Goal: Transaction & Acquisition: Purchase product/service

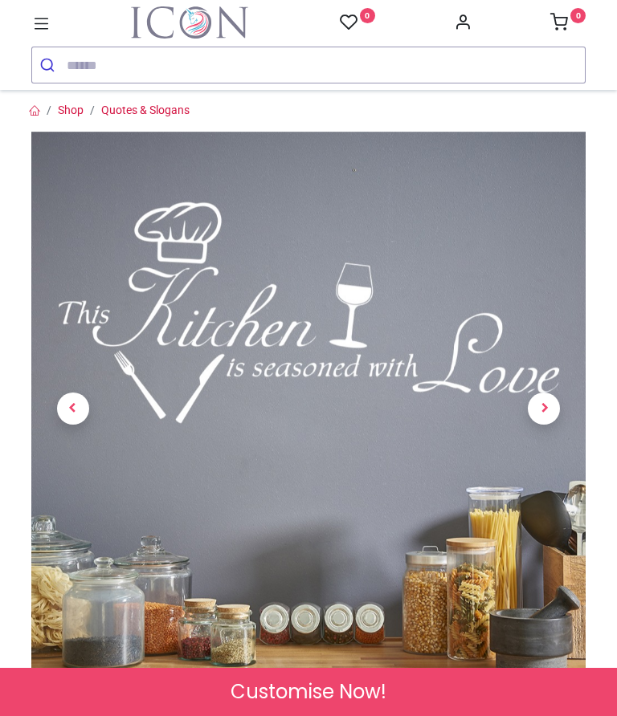
click at [543, 393] on span "Next" at bounding box center [543, 409] width 32 height 32
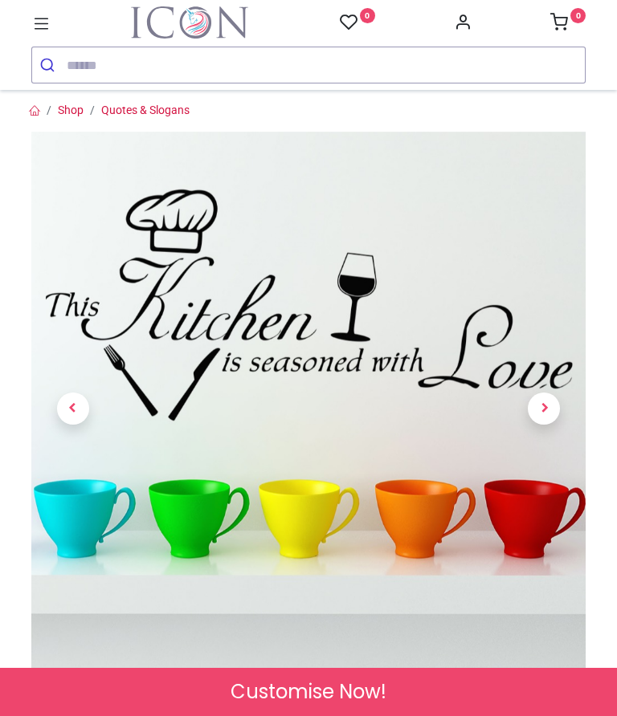
scroll to position [119, 0]
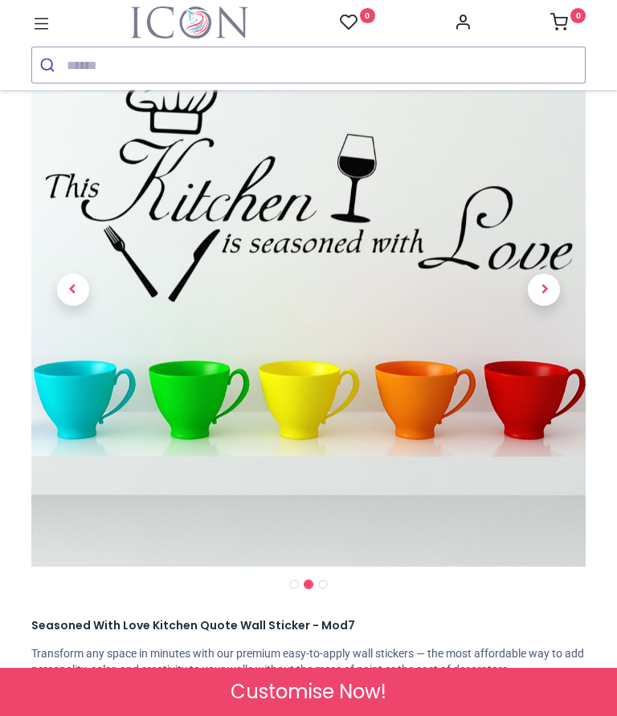
click at [545, 291] on span "Next" at bounding box center [543, 290] width 32 height 32
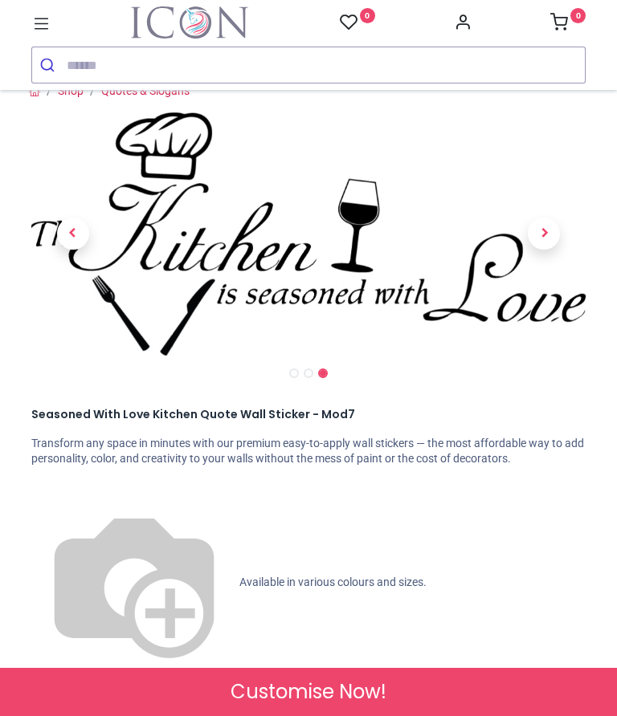
scroll to position [14, 0]
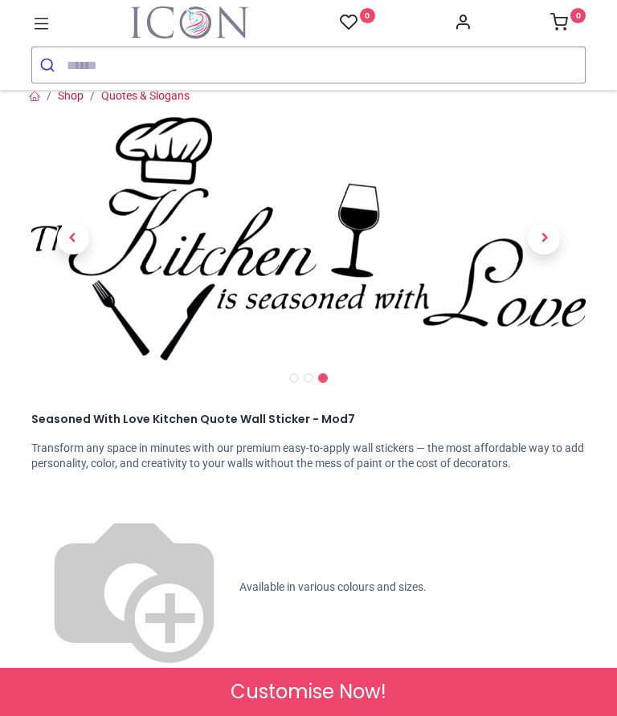
click at [239, 580] on span "Available in various colours and sizes." at bounding box center [332, 586] width 187 height 13
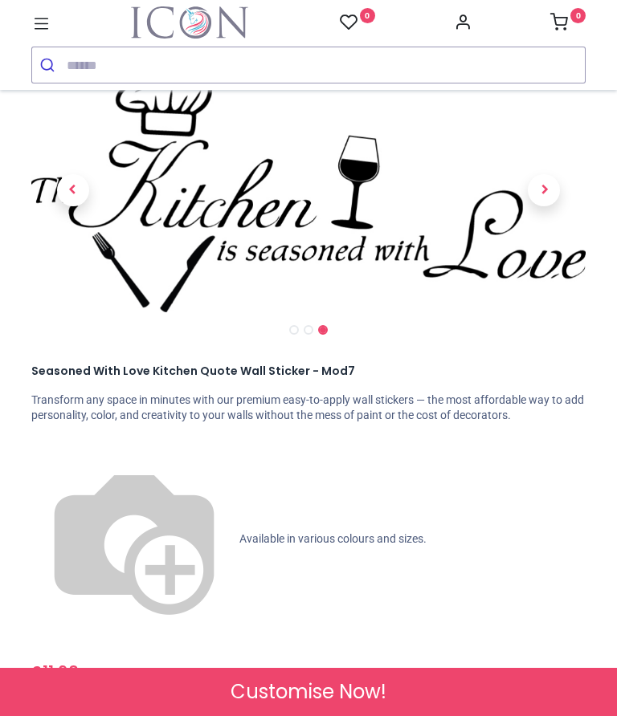
scroll to position [63, 0]
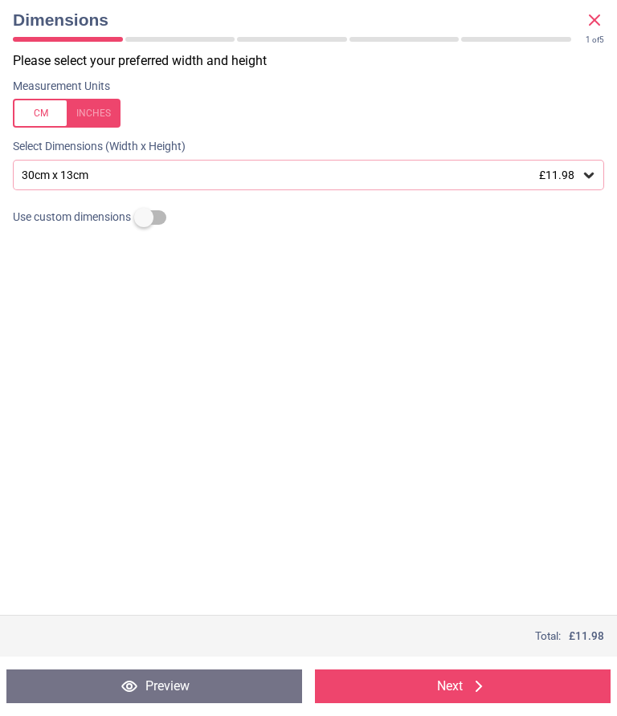
click at [580, 173] on icon at bounding box center [588, 175] width 16 height 16
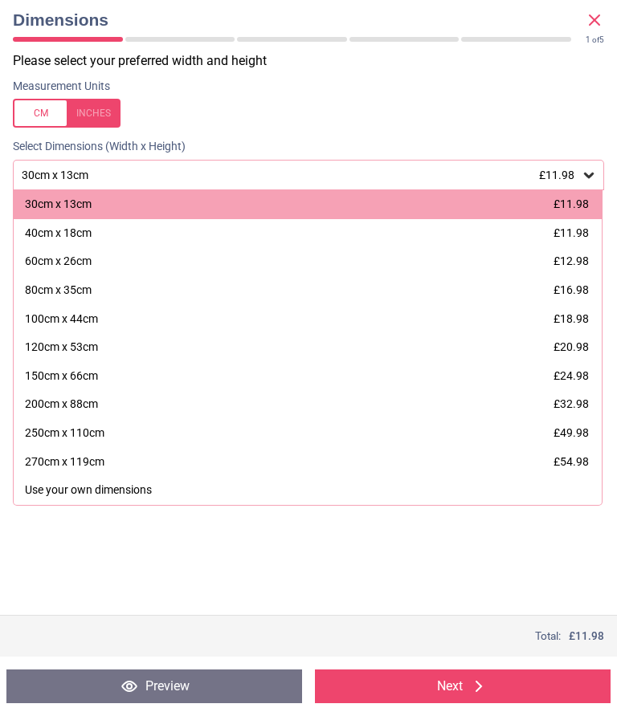
click at [484, 368] on div "150cm x 66cm £24.98" at bounding box center [308, 376] width 588 height 29
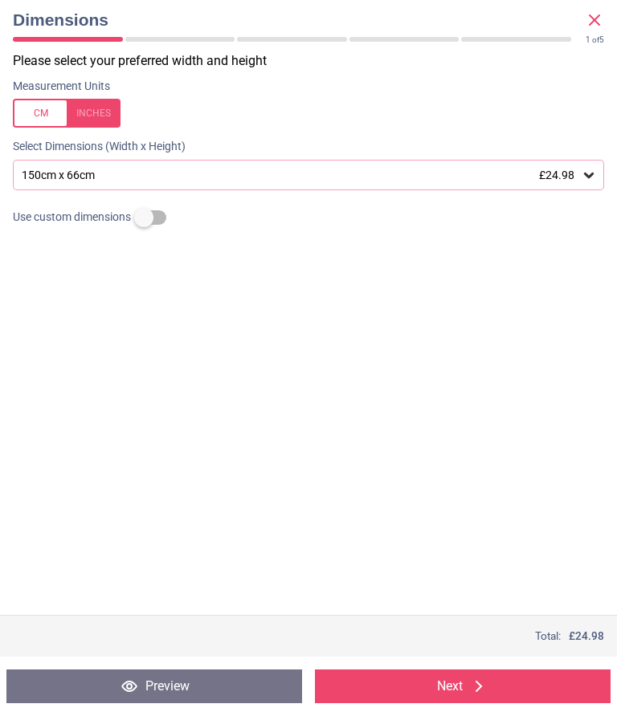
click at [590, 172] on icon at bounding box center [588, 175] width 16 height 16
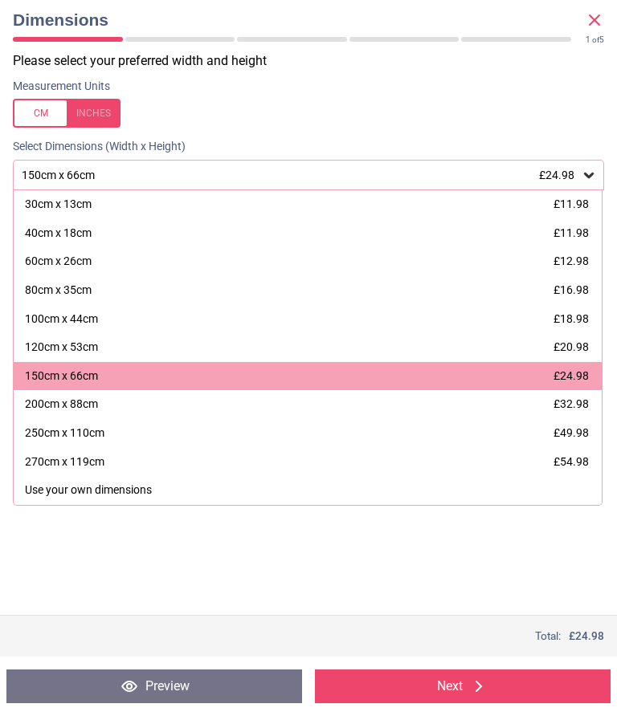
click at [584, 260] on span "£12.98" at bounding box center [570, 260] width 35 height 13
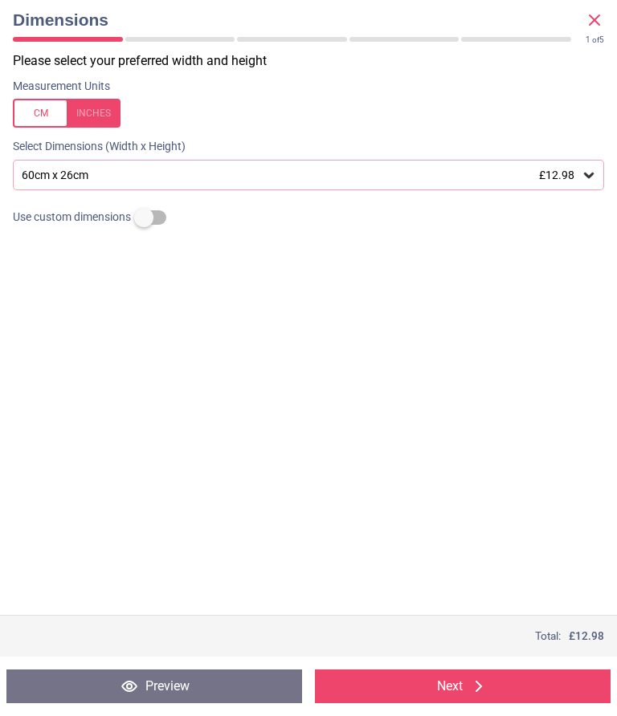
click at [447, 689] on button "Next" at bounding box center [462, 687] width 295 height 34
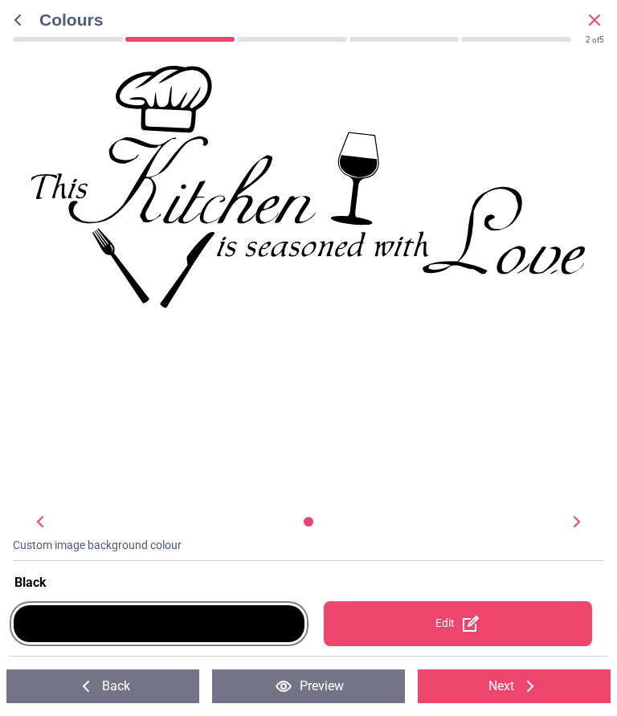
click at [273, 653] on div at bounding box center [159, 624] width 299 height 64
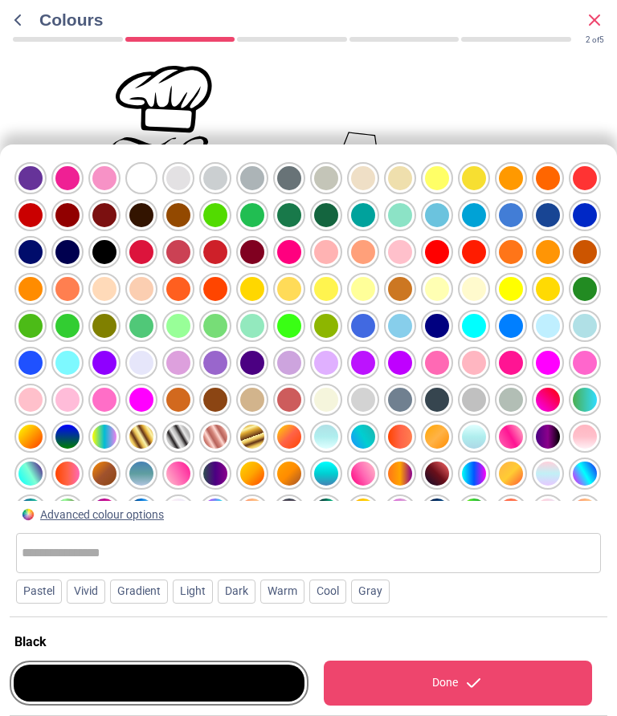
click at [43, 190] on div at bounding box center [30, 178] width 24 height 24
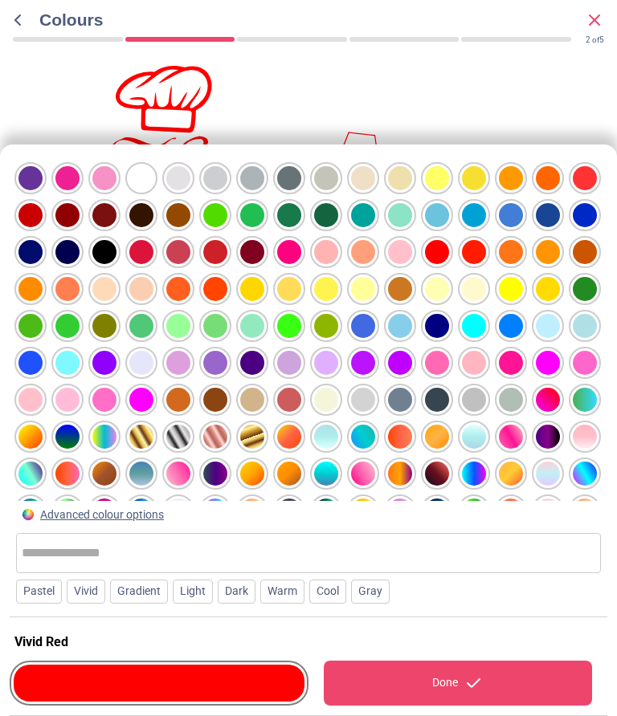
click at [470, 684] on icon at bounding box center [473, 683] width 19 height 19
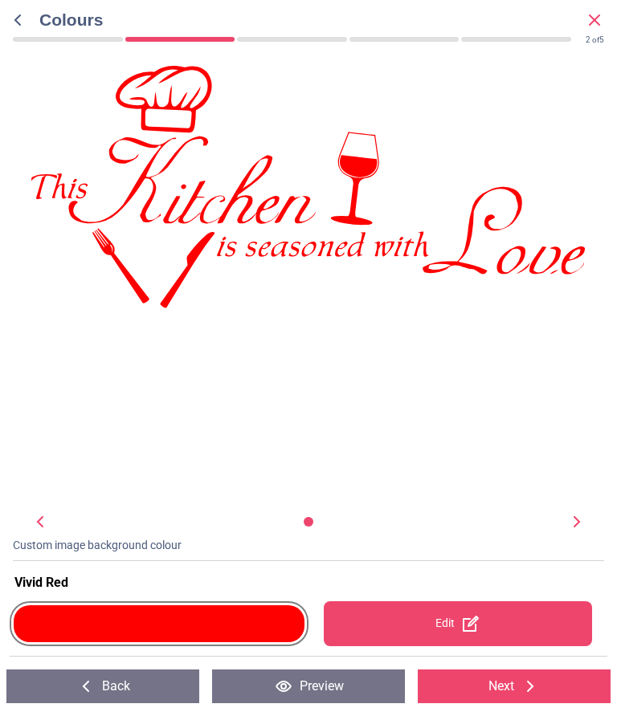
click at [340, 693] on button "Preview" at bounding box center [308, 687] width 193 height 34
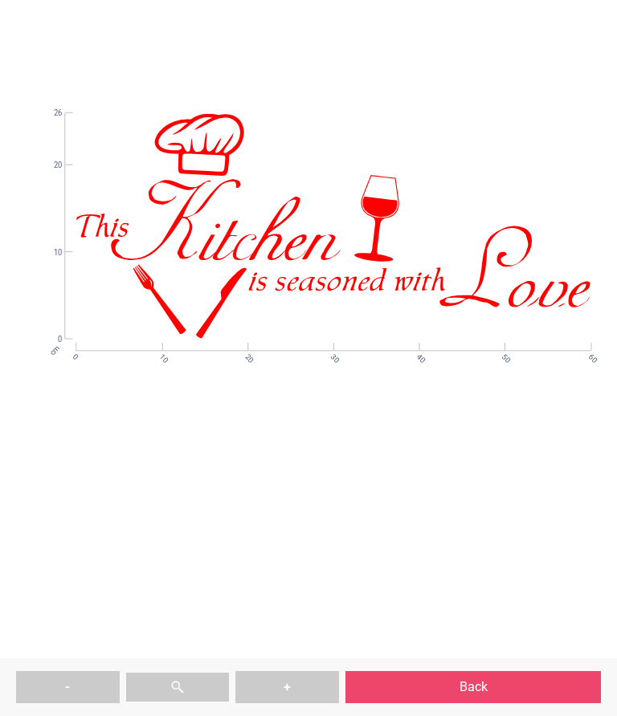
click at [461, 684] on button "Back" at bounding box center [472, 687] width 255 height 32
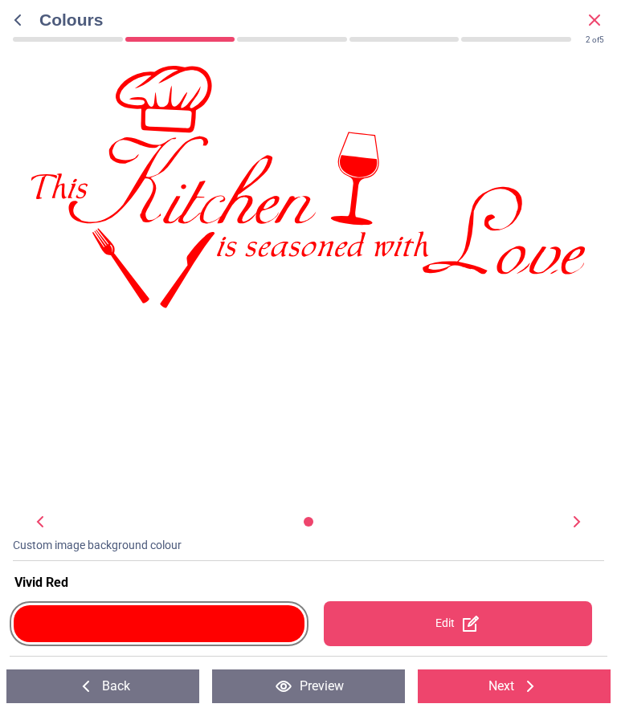
click at [222, 624] on div at bounding box center [159, 623] width 291 height 37
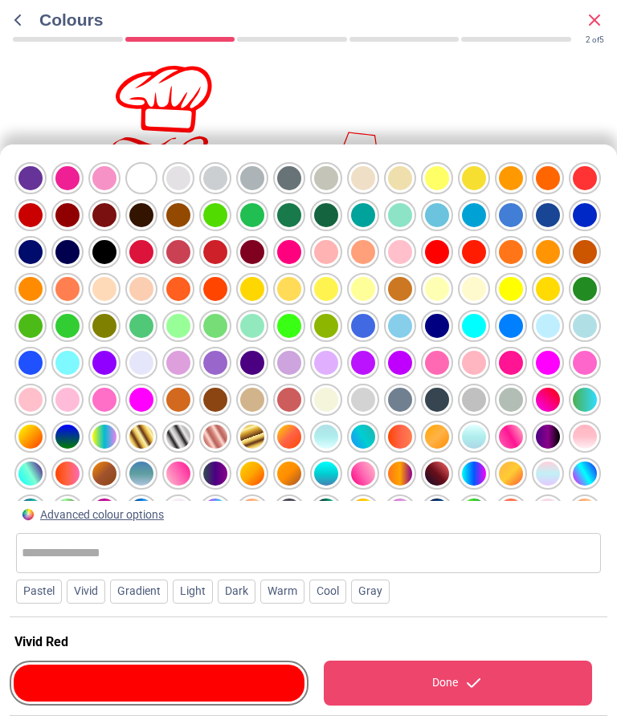
click at [43, 190] on div at bounding box center [30, 178] width 24 height 24
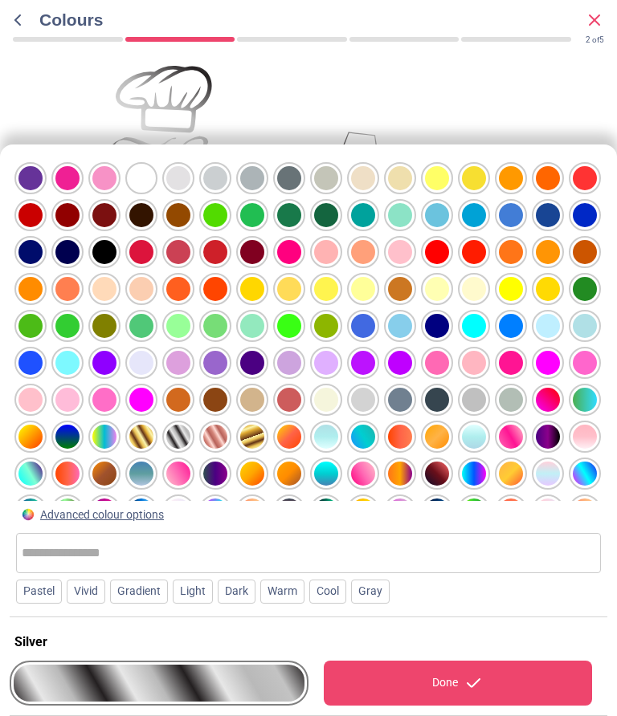
click at [455, 678] on div "Done" at bounding box center [458, 683] width 269 height 45
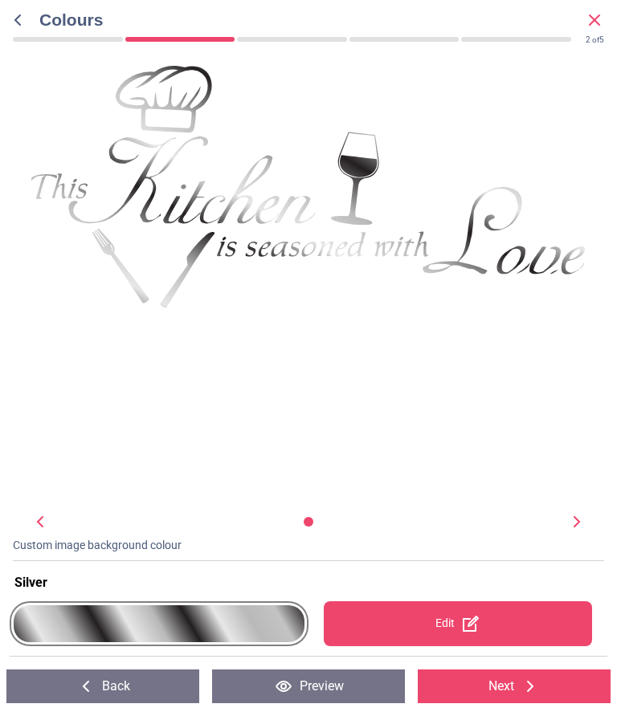
click at [256, 631] on div at bounding box center [159, 623] width 291 height 37
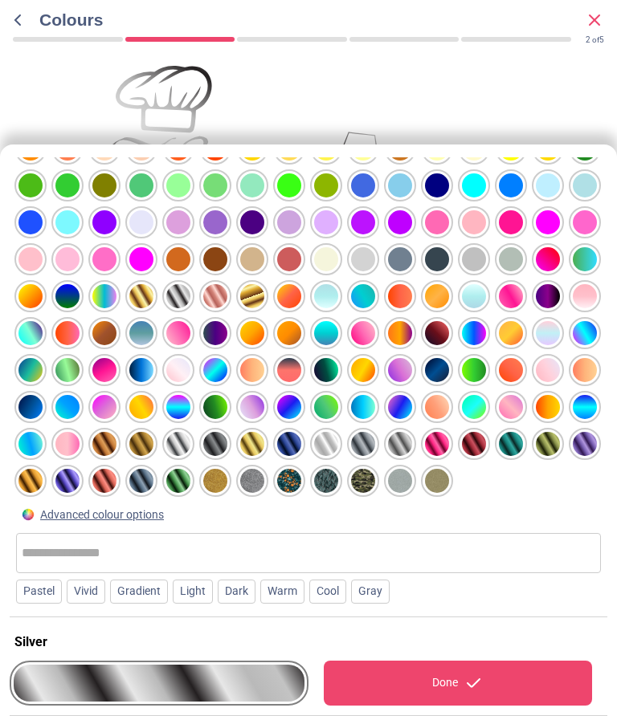
scroll to position [140, 0]
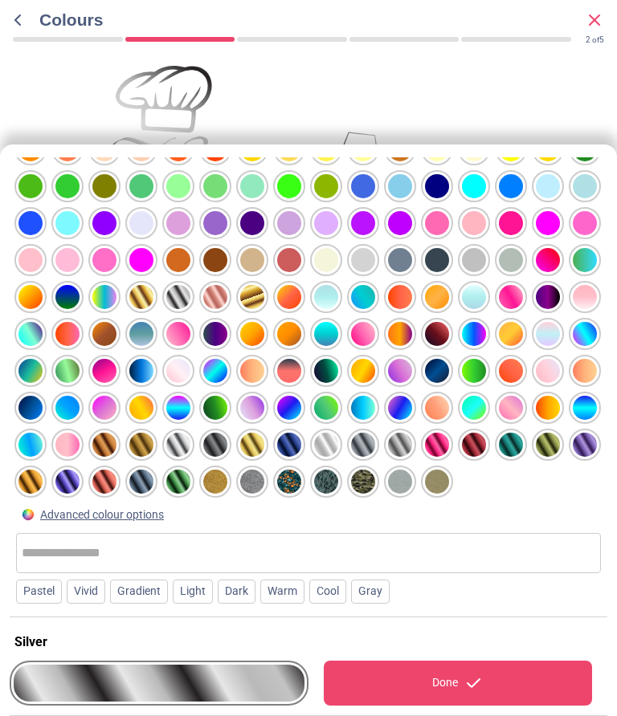
click at [43, 51] on div at bounding box center [30, 38] width 24 height 24
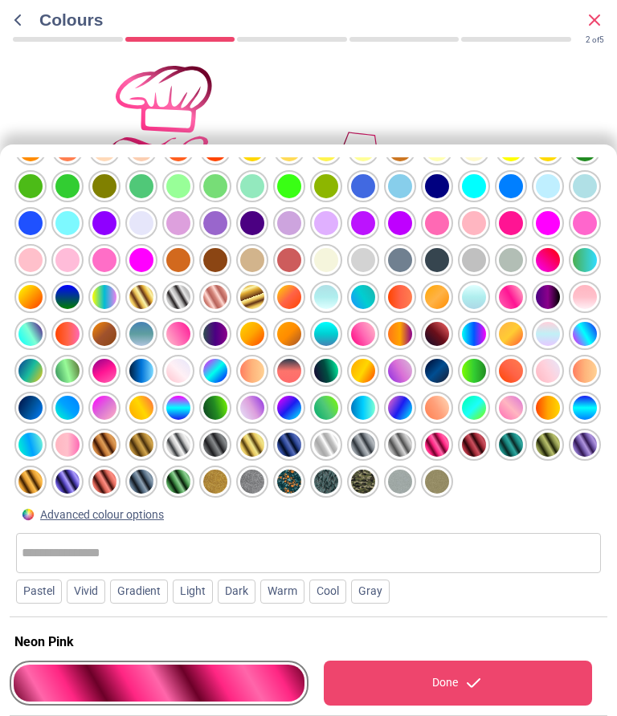
click at [421, 682] on div "Done" at bounding box center [458, 683] width 269 height 45
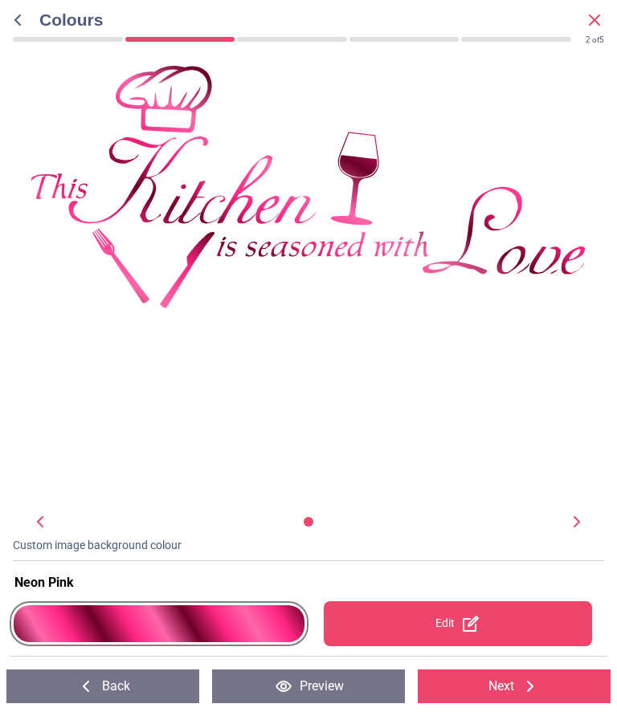
click at [271, 624] on div at bounding box center [159, 623] width 291 height 37
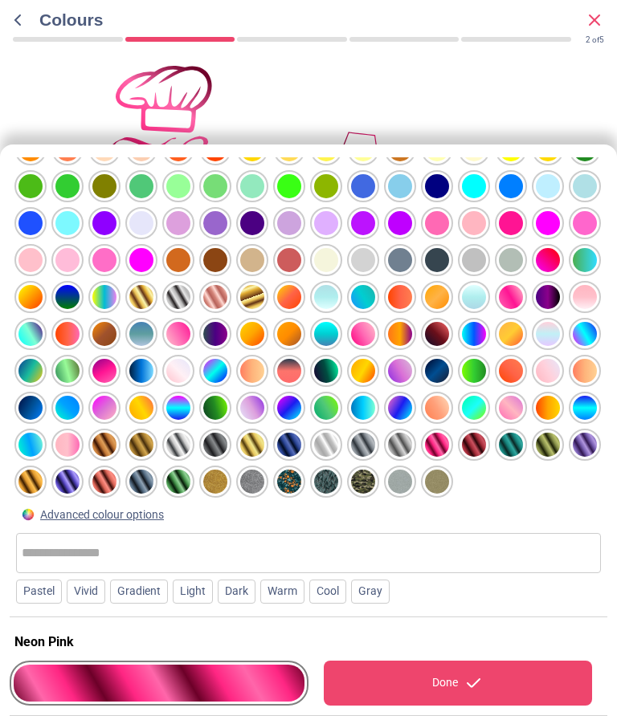
click at [43, 51] on div at bounding box center [30, 38] width 24 height 24
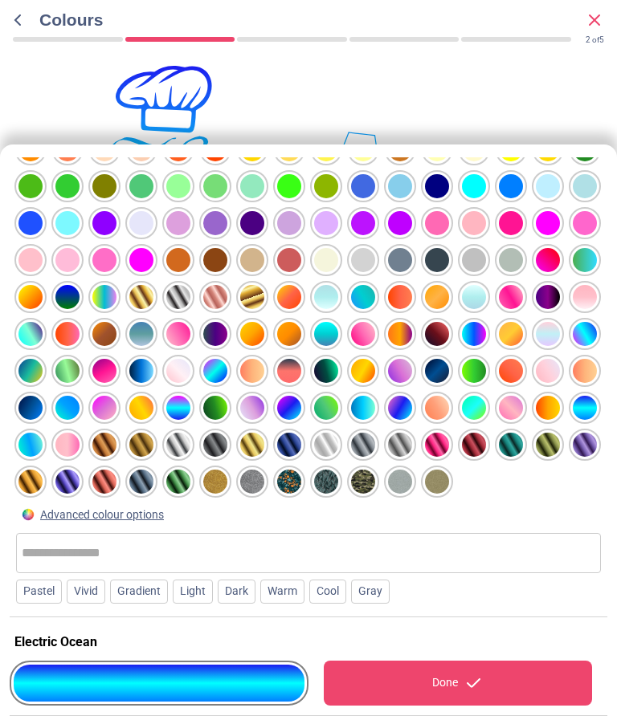
click at [454, 689] on div "Done" at bounding box center [458, 683] width 269 height 45
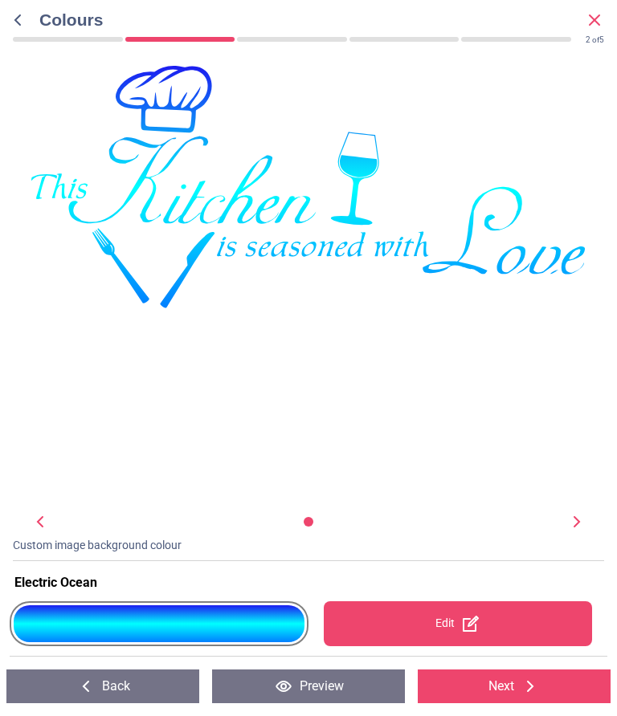
click at [258, 629] on div at bounding box center [159, 623] width 291 height 37
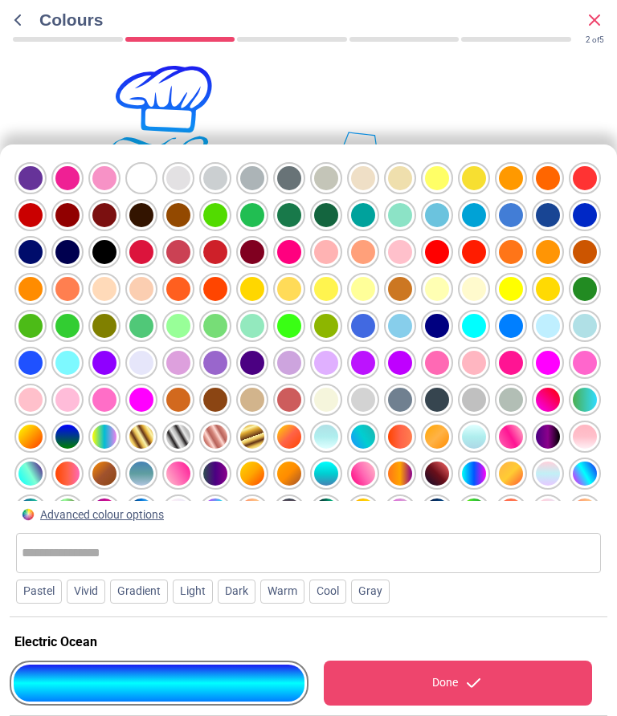
scroll to position [0, 0]
click at [43, 190] on div at bounding box center [30, 178] width 24 height 24
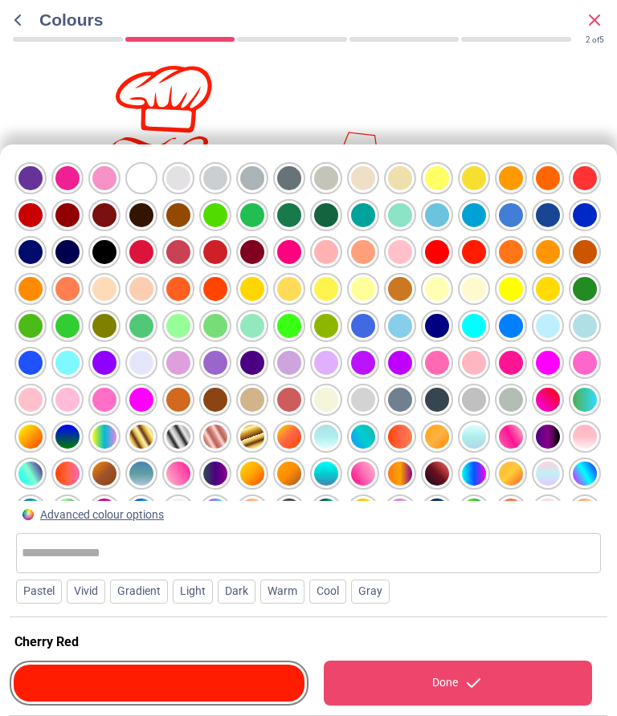
click at [427, 682] on div "Done" at bounding box center [458, 683] width 269 height 45
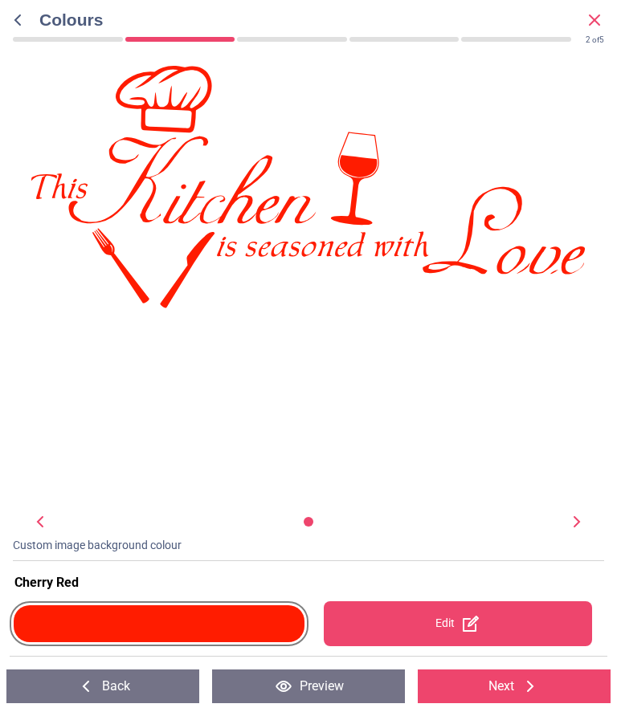
click at [507, 694] on button "Next" at bounding box center [513, 687] width 193 height 34
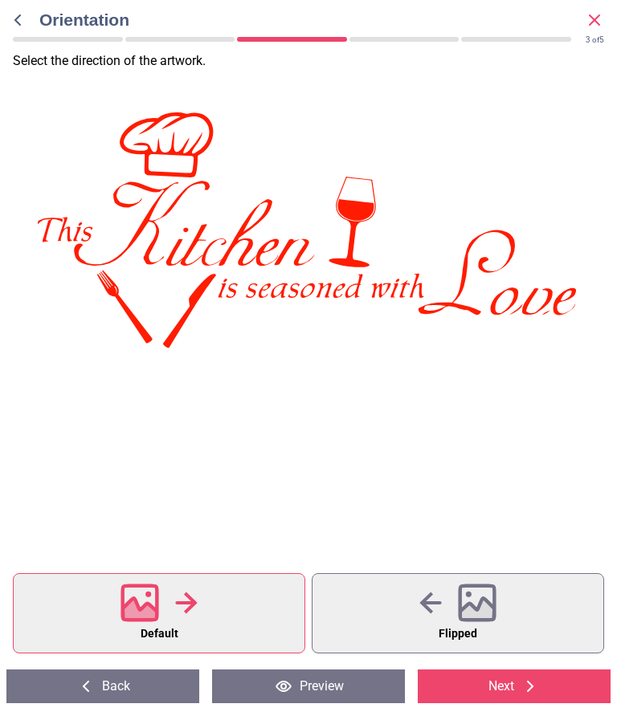
click at [478, 617] on icon at bounding box center [477, 612] width 35 height 28
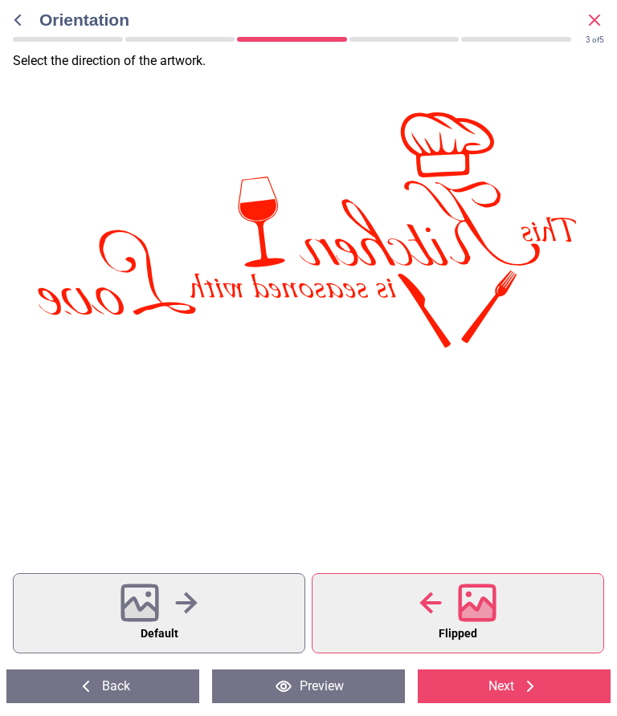
click at [254, 617] on button "Default" at bounding box center [159, 613] width 292 height 80
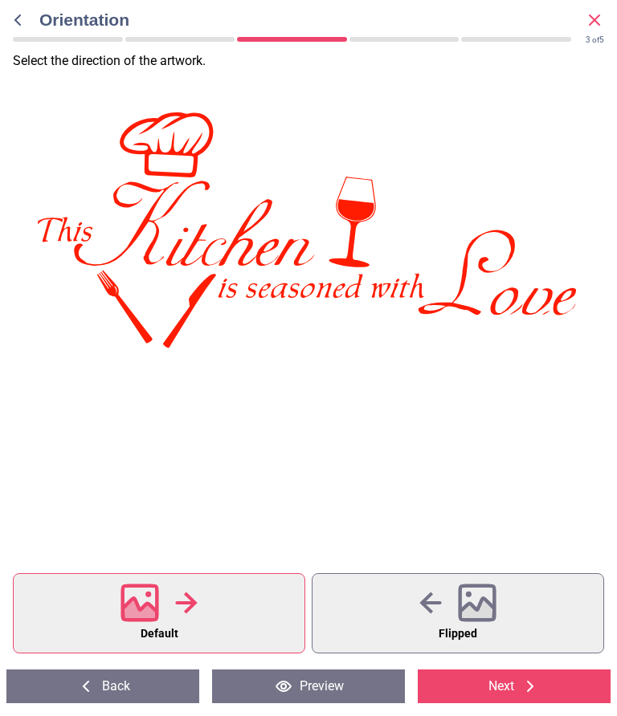
click at [504, 687] on button "Next" at bounding box center [513, 687] width 193 height 34
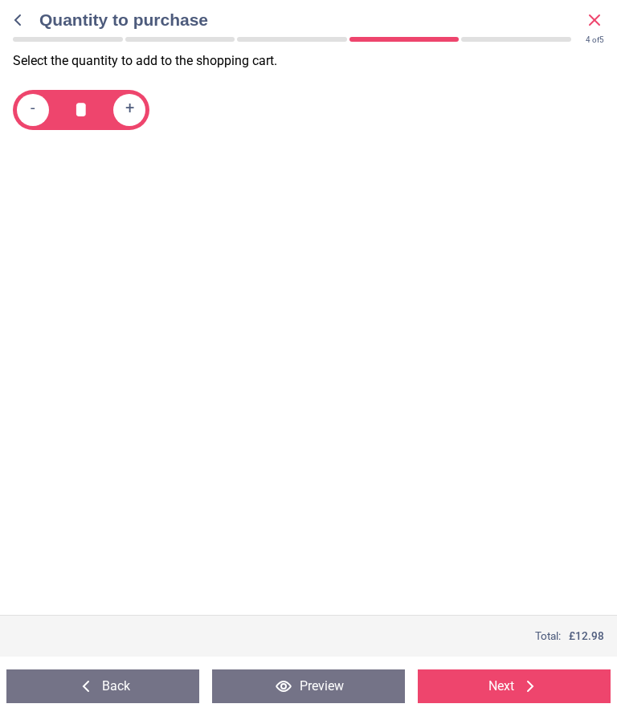
click at [510, 688] on button "Next" at bounding box center [513, 687] width 193 height 34
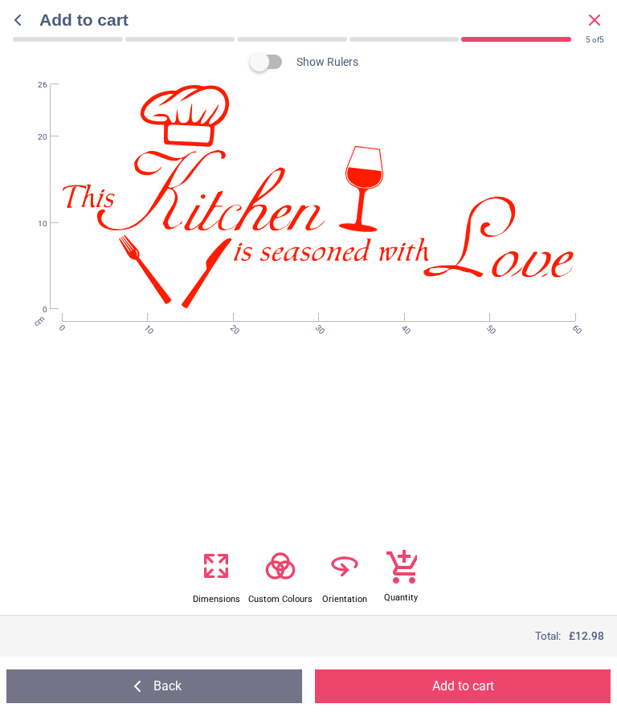
click at [352, 589] on span "Orientation" at bounding box center [344, 595] width 45 height 20
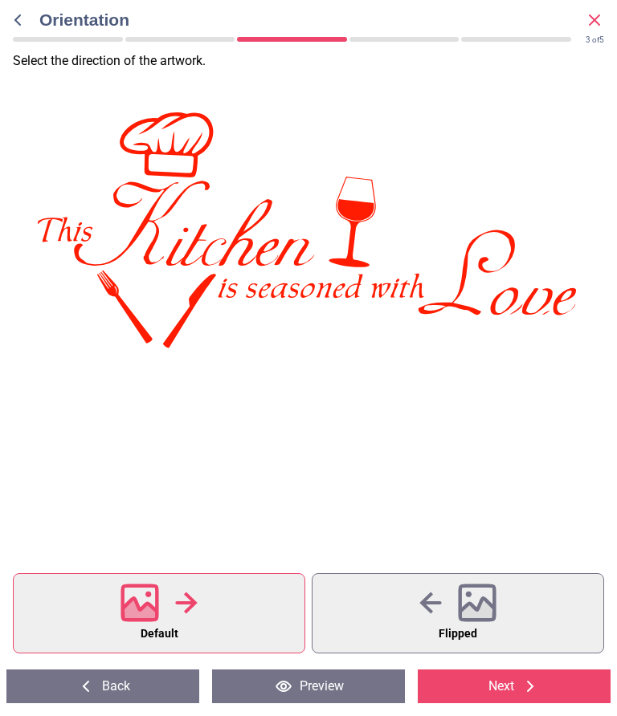
click at [506, 689] on button "Next" at bounding box center [513, 687] width 193 height 34
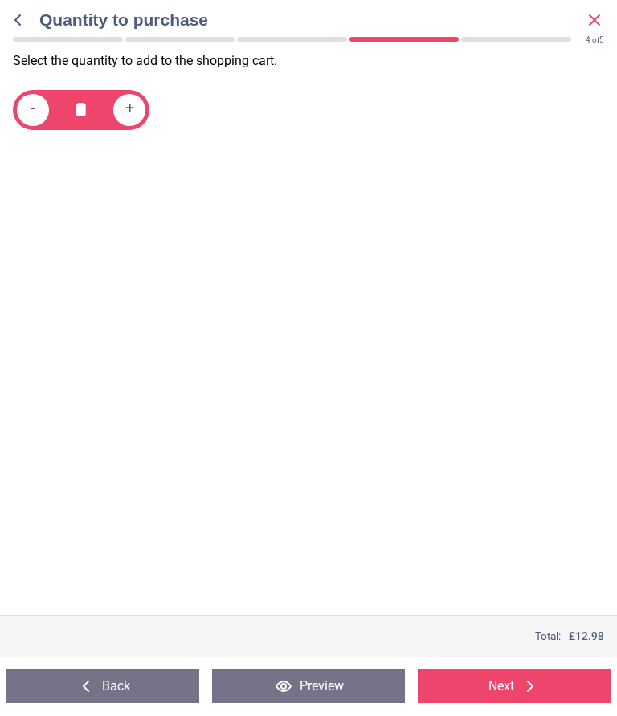
click at [515, 691] on button "Next" at bounding box center [513, 687] width 193 height 34
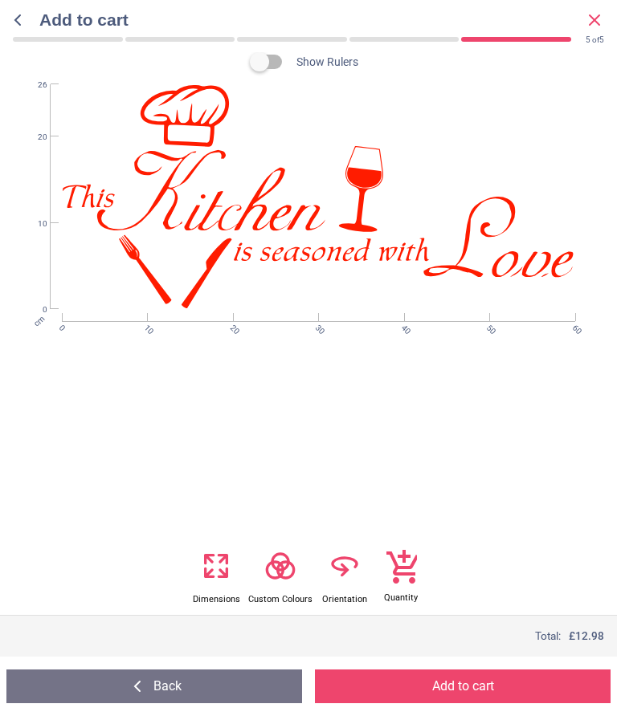
click at [181, 677] on button "Back" at bounding box center [153, 687] width 295 height 34
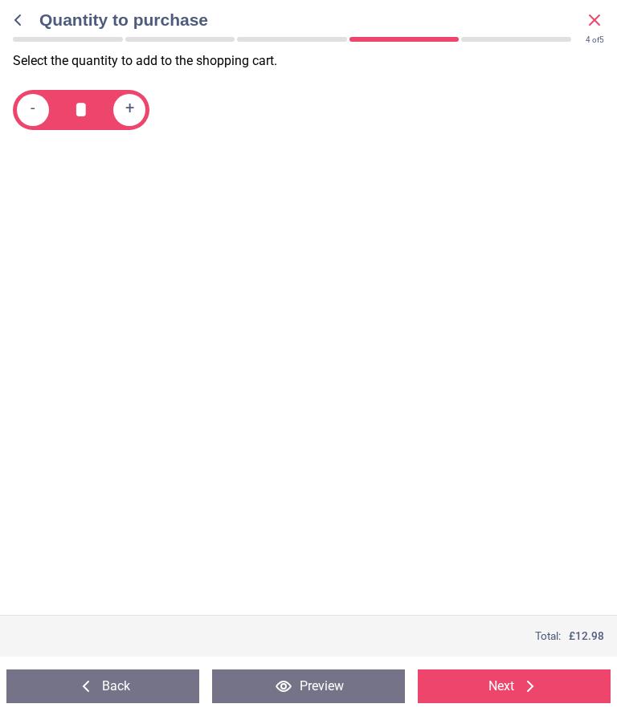
click at [149, 684] on button "Back" at bounding box center [102, 687] width 193 height 34
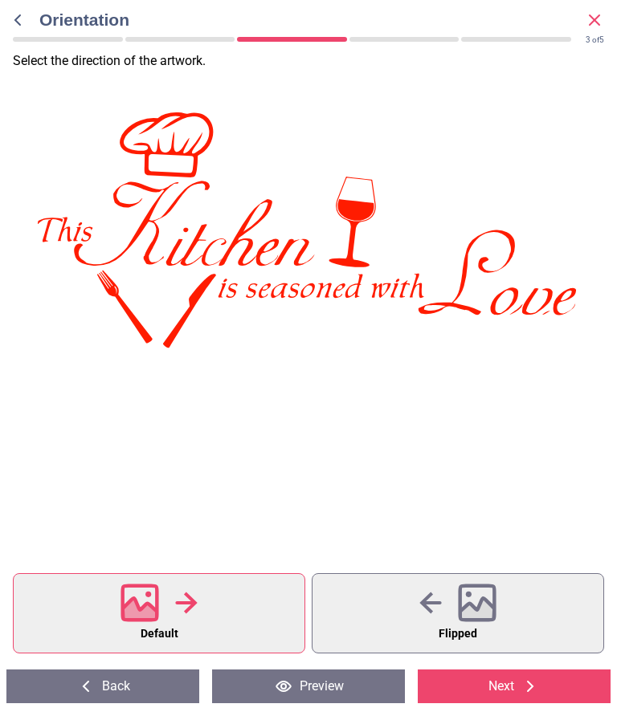
click at [153, 694] on button "Back" at bounding box center [102, 687] width 193 height 34
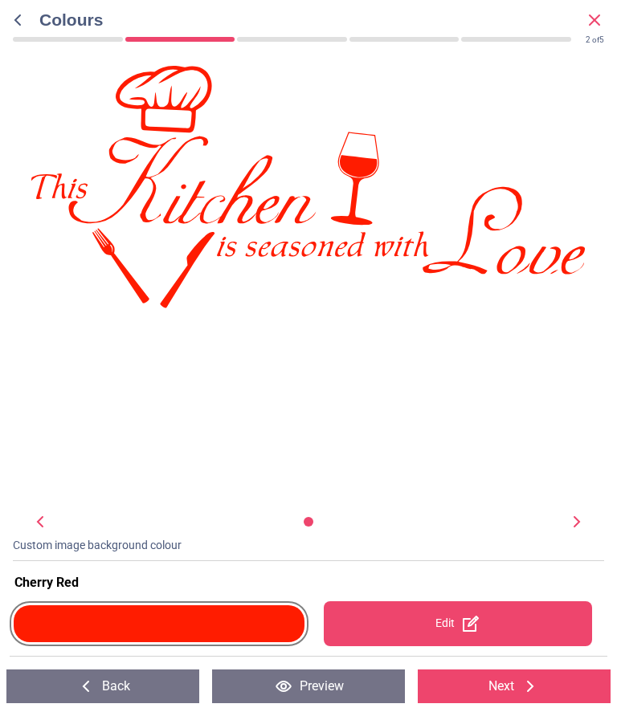
click at [157, 690] on button "Back" at bounding box center [102, 687] width 193 height 34
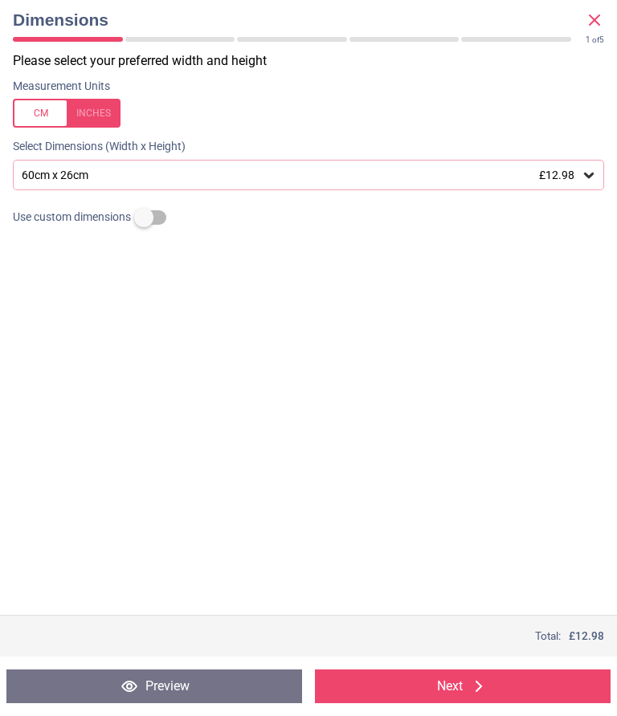
click at [591, 173] on icon at bounding box center [589, 176] width 10 height 6
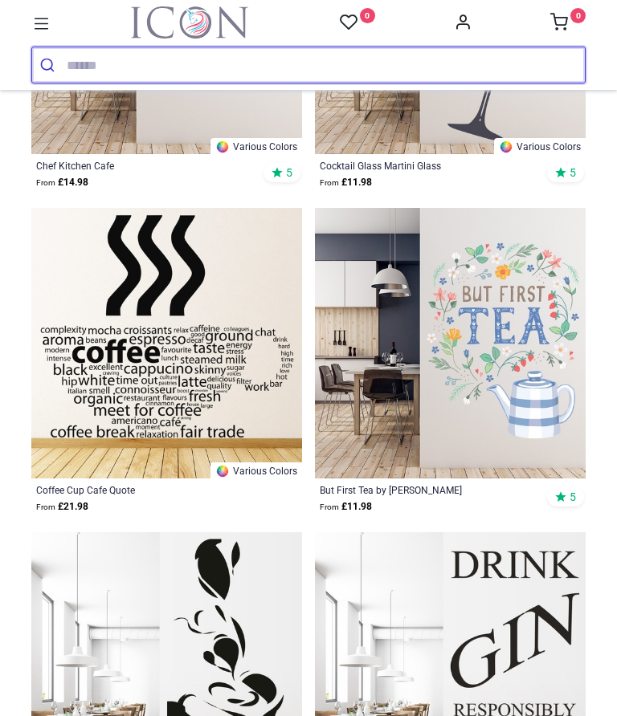
scroll to position [3057, 0]
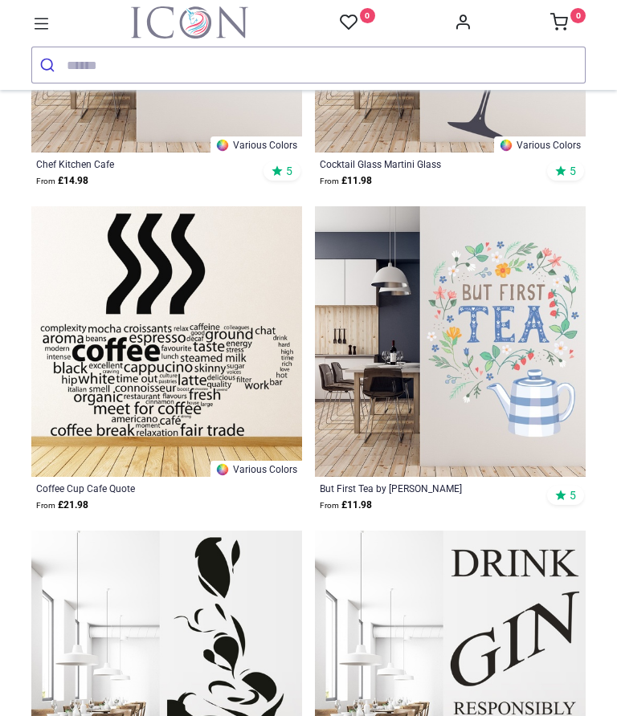
click at [583, 381] on img at bounding box center [450, 341] width 271 height 271
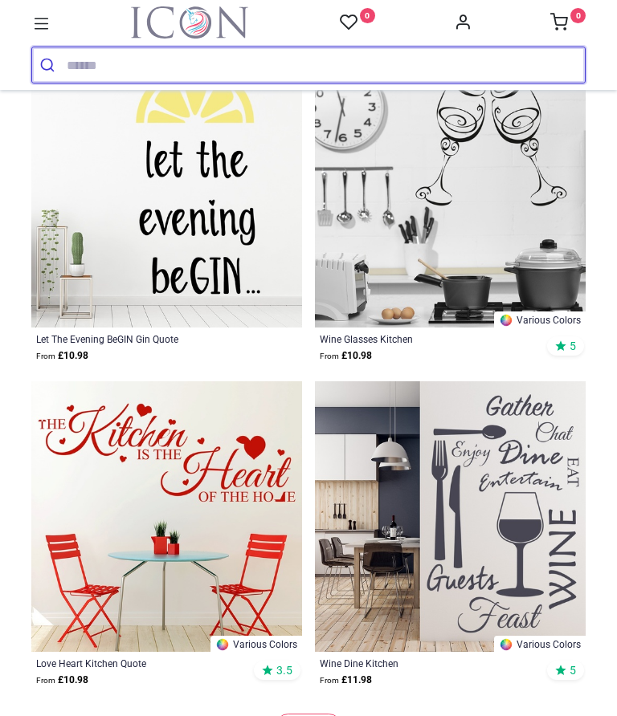
scroll to position [4218, 0]
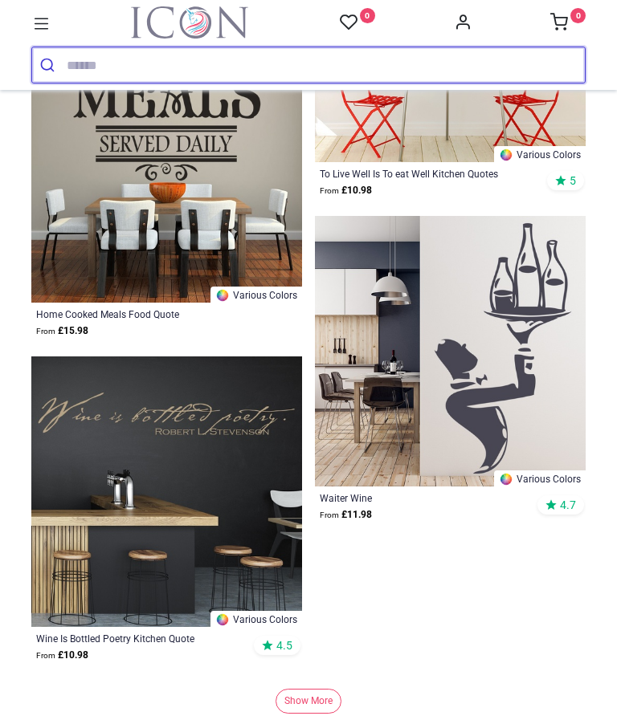
scroll to position [8895, 0]
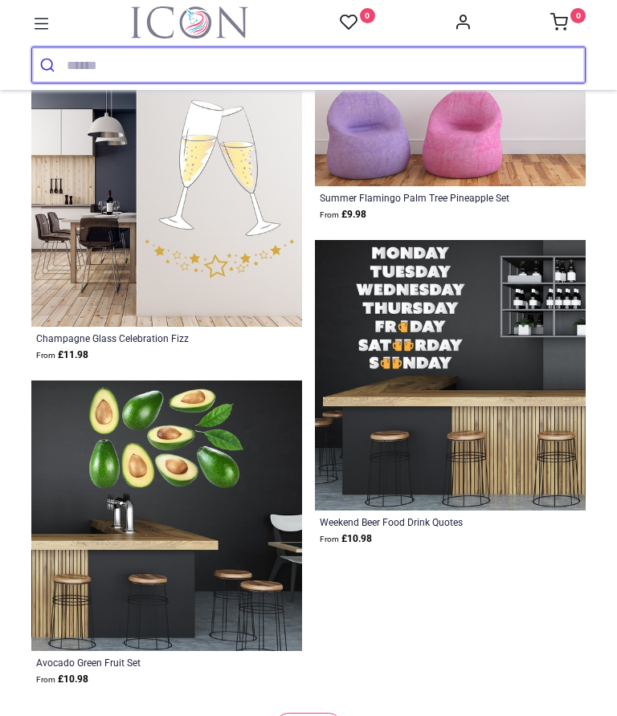
scroll to position [13403, 0]
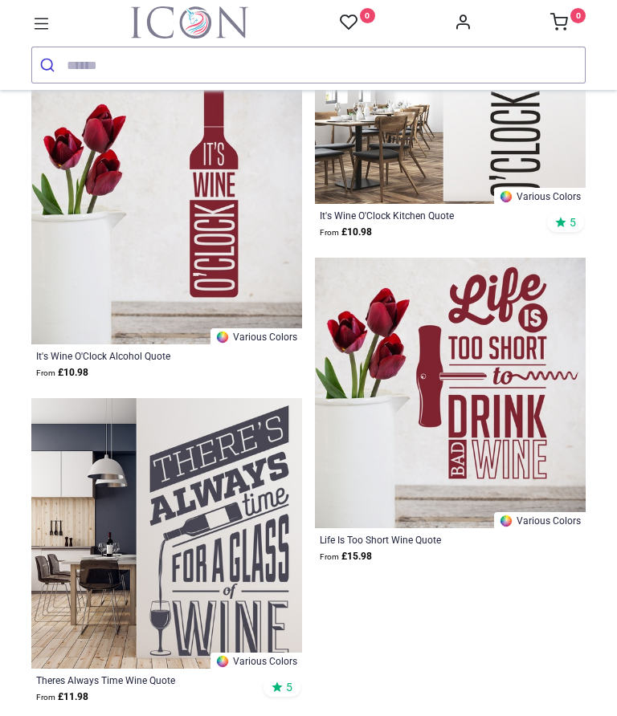
scroll to position [18013, 0]
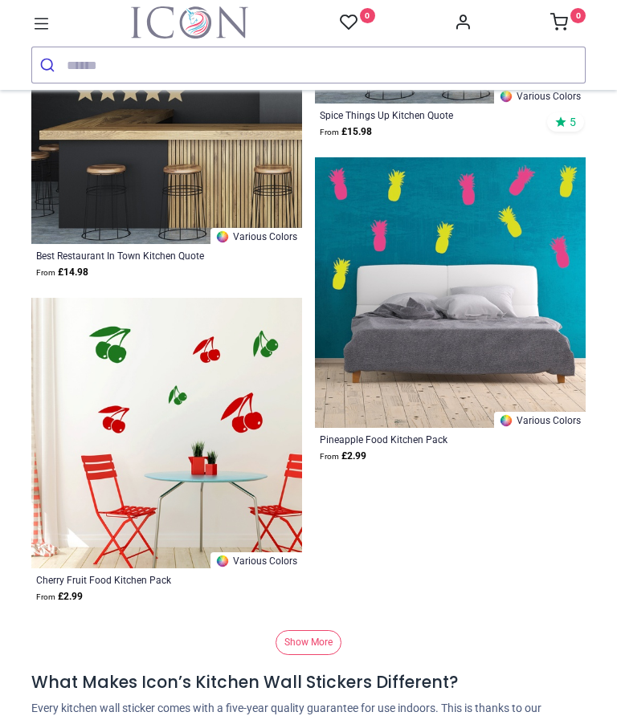
scroll to position [22566, 0]
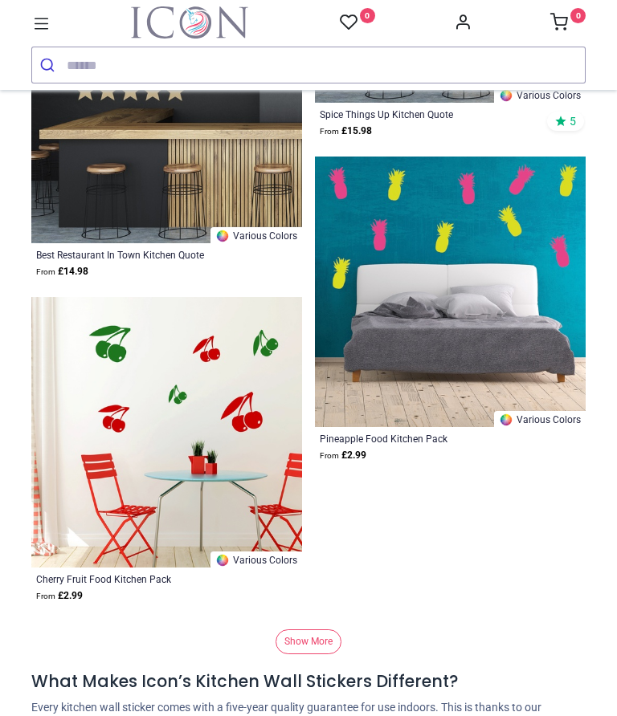
click at [490, 257] on img at bounding box center [450, 292] width 271 height 271
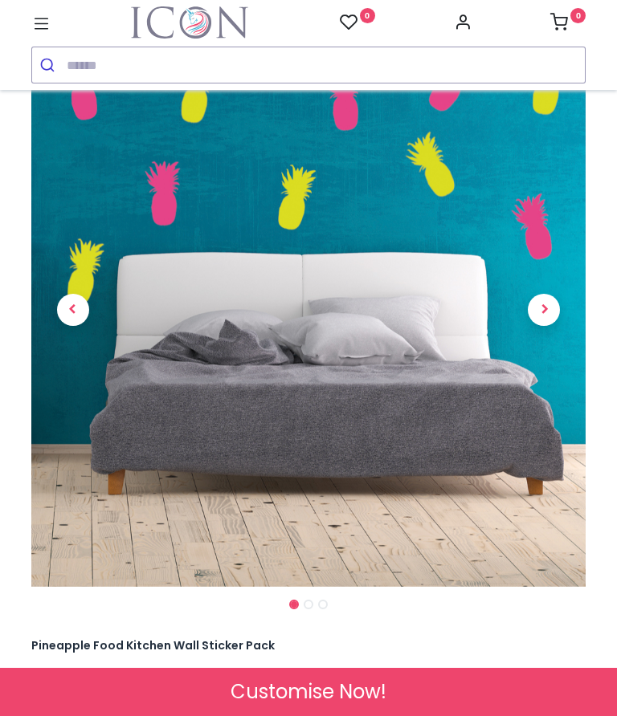
scroll to position [91, 0]
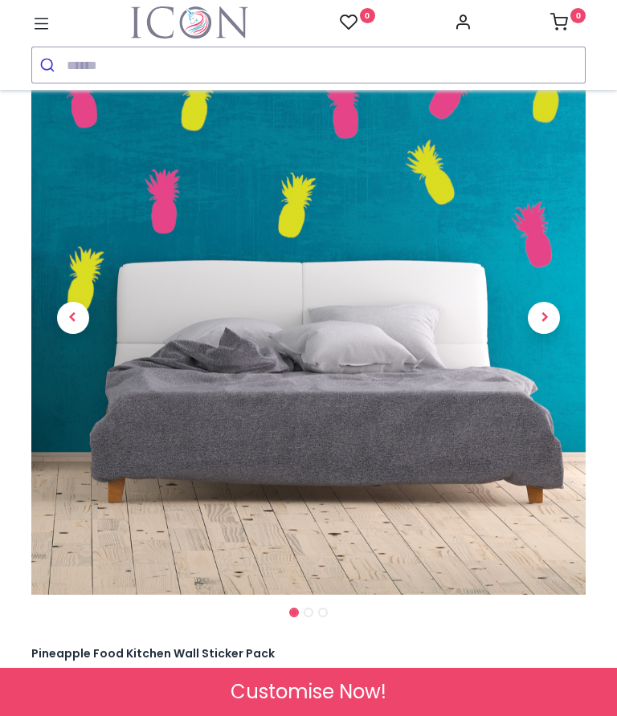
click at [542, 320] on span "Next" at bounding box center [543, 318] width 32 height 32
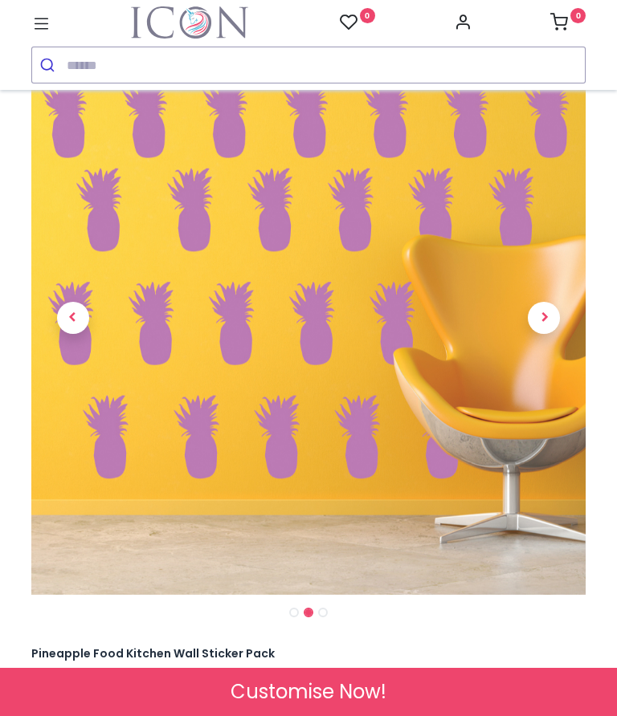
click at [549, 321] on span "Next" at bounding box center [543, 318] width 32 height 32
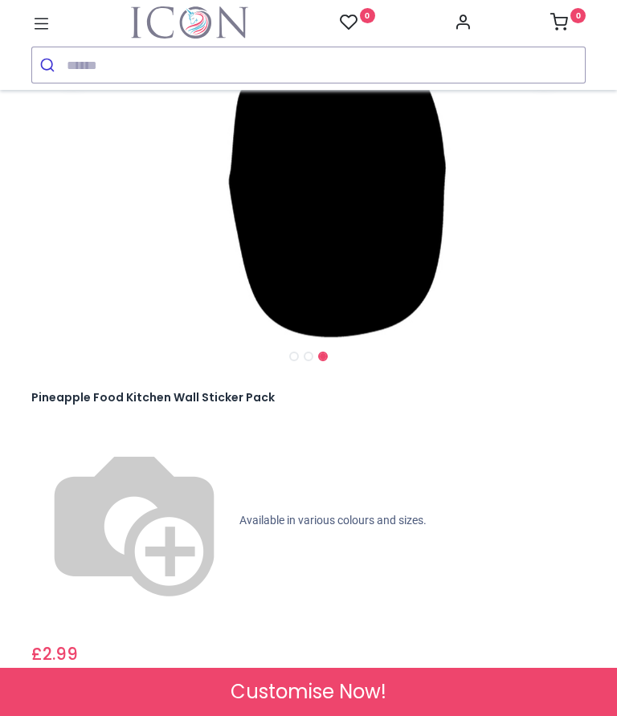
scroll to position [371, 0]
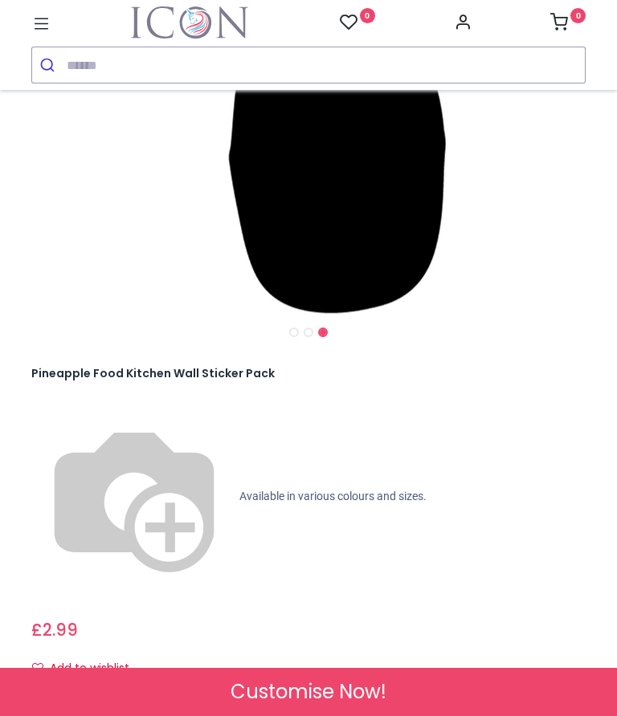
click at [503, 695] on div "Check Sizes & Prices" at bounding box center [308, 708] width 554 height 26
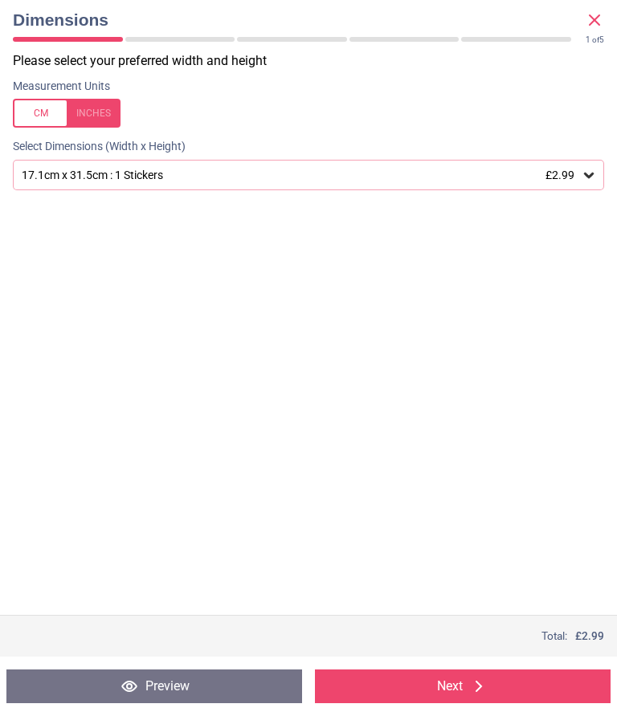
click at [588, 174] on icon at bounding box center [589, 176] width 10 height 6
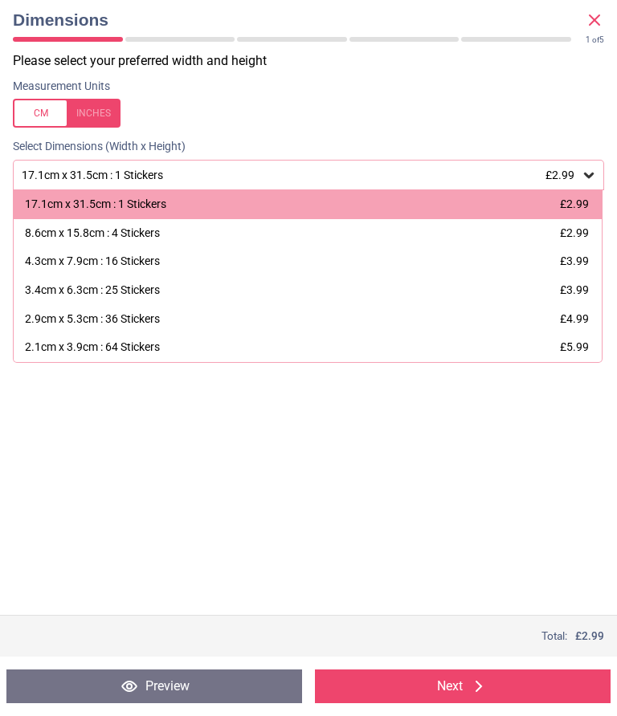
click at [449, 688] on button "Next" at bounding box center [462, 687] width 295 height 34
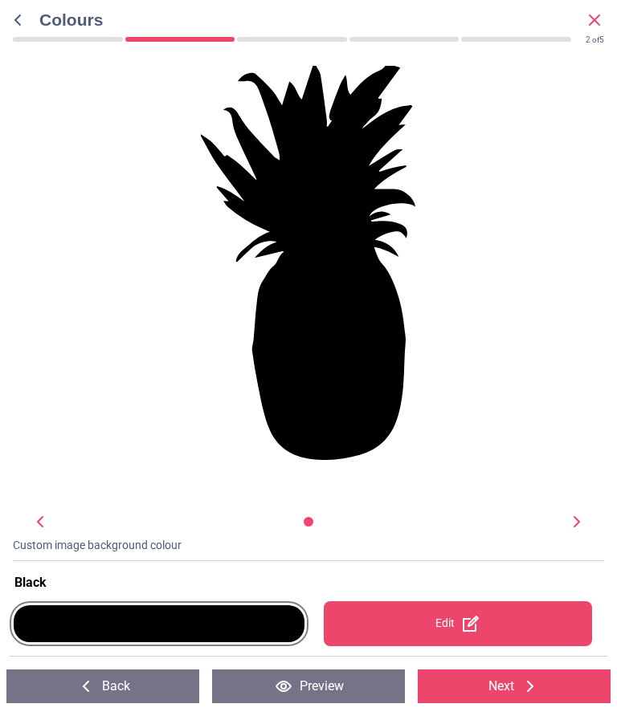
click at [267, 636] on div at bounding box center [159, 623] width 291 height 37
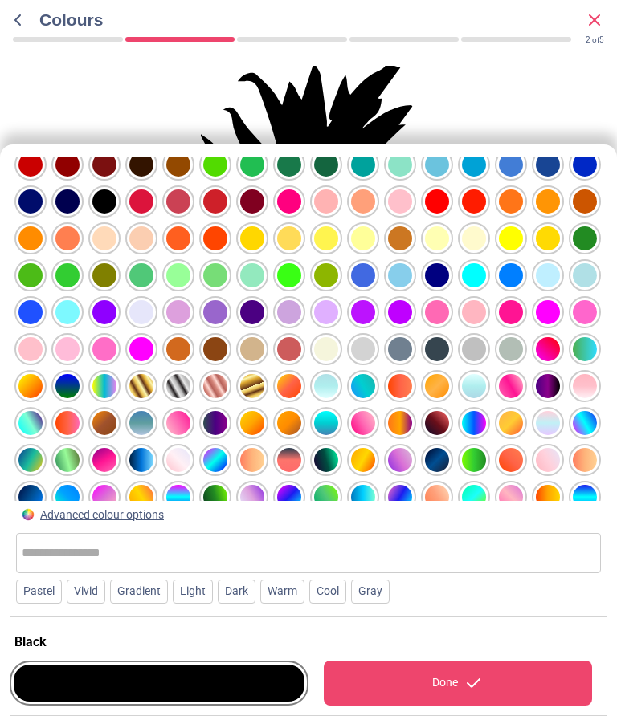
scroll to position [55, 0]
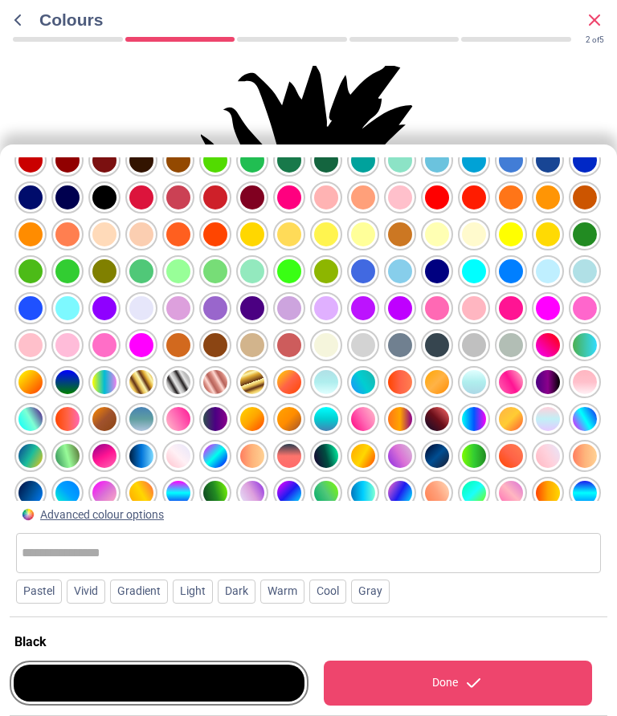
click at [43, 136] on div at bounding box center [30, 124] width 24 height 24
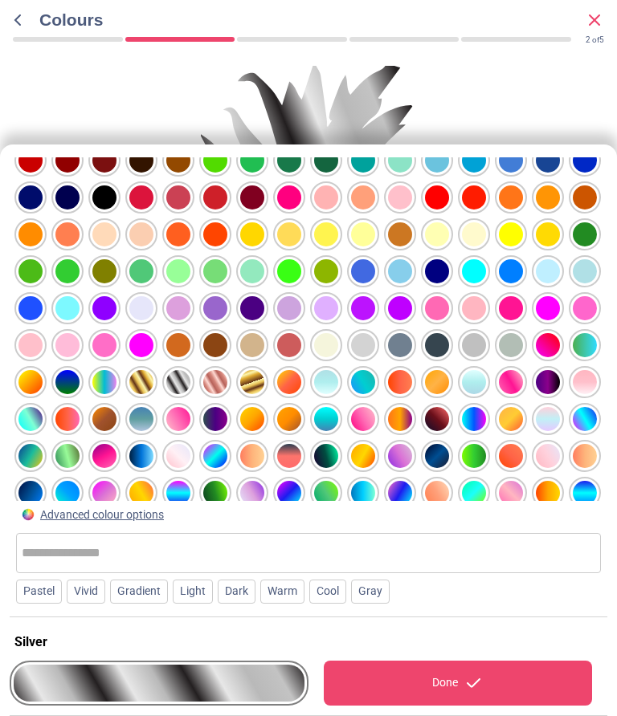
scroll to position [63, 0]
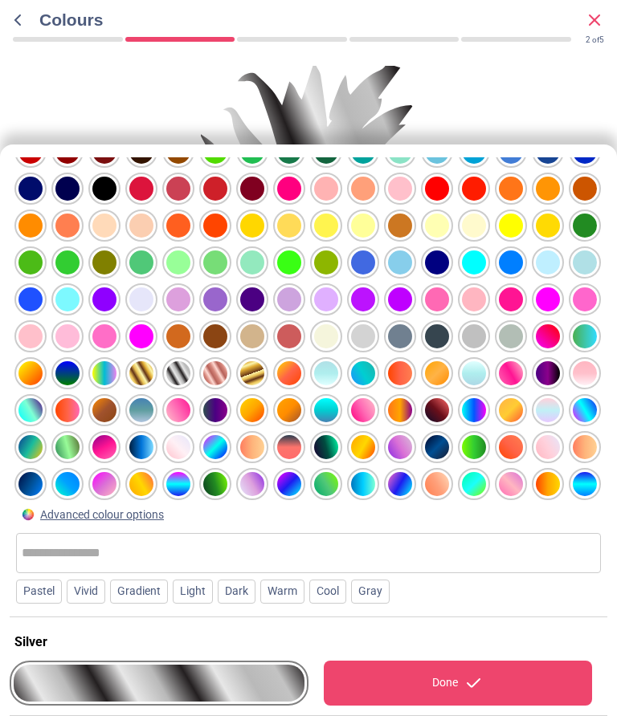
click at [447, 681] on div "Done" at bounding box center [458, 683] width 269 height 45
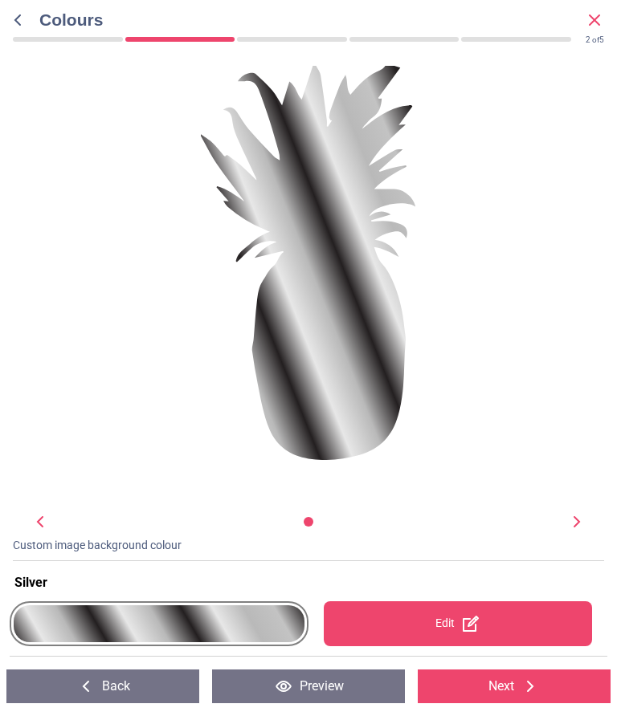
click at [273, 633] on div at bounding box center [159, 623] width 291 height 37
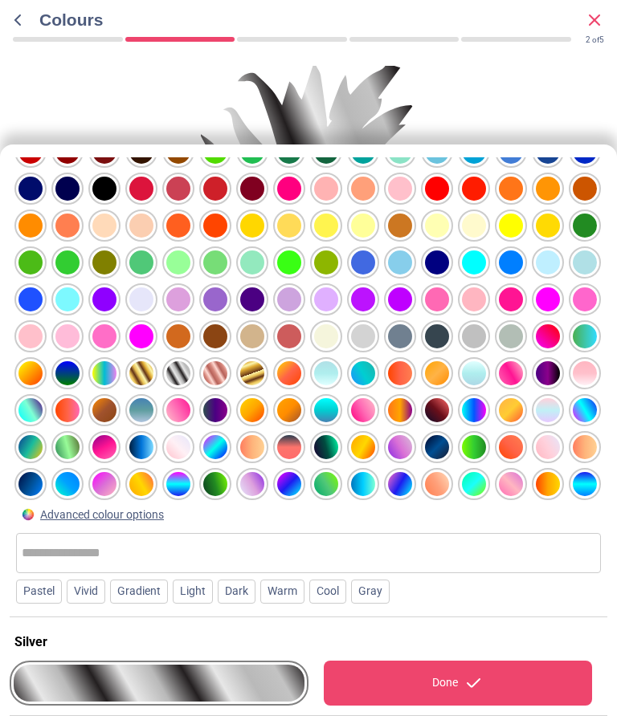
click at [43, 127] on div at bounding box center [30, 115] width 24 height 24
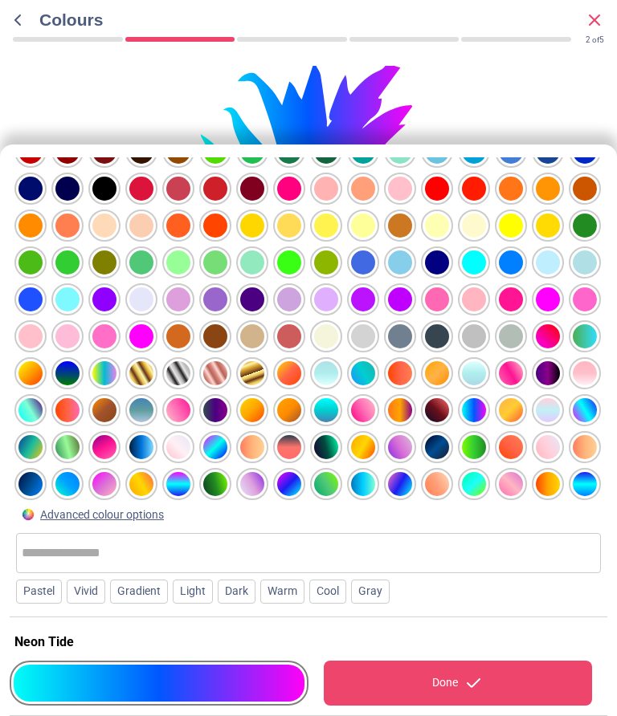
click at [393, 683] on div "Done" at bounding box center [458, 683] width 269 height 45
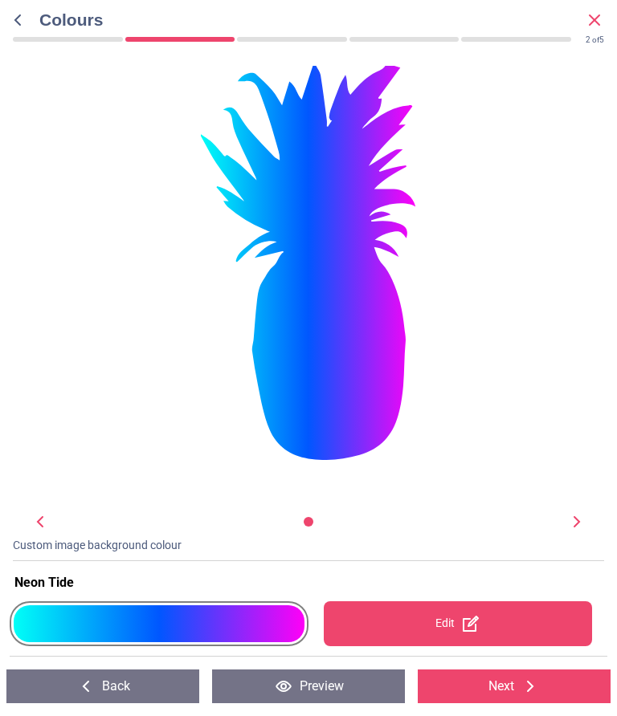
click at [274, 630] on div at bounding box center [159, 623] width 291 height 37
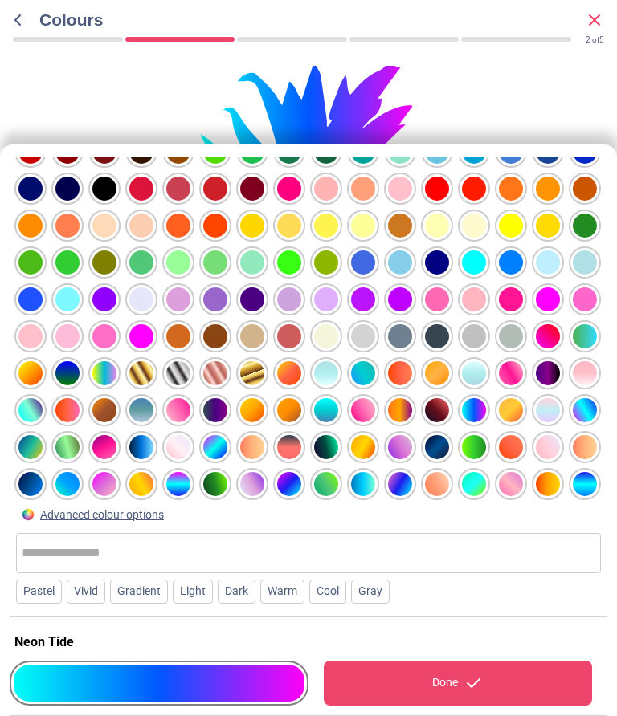
click at [43, 127] on div at bounding box center [30, 115] width 24 height 24
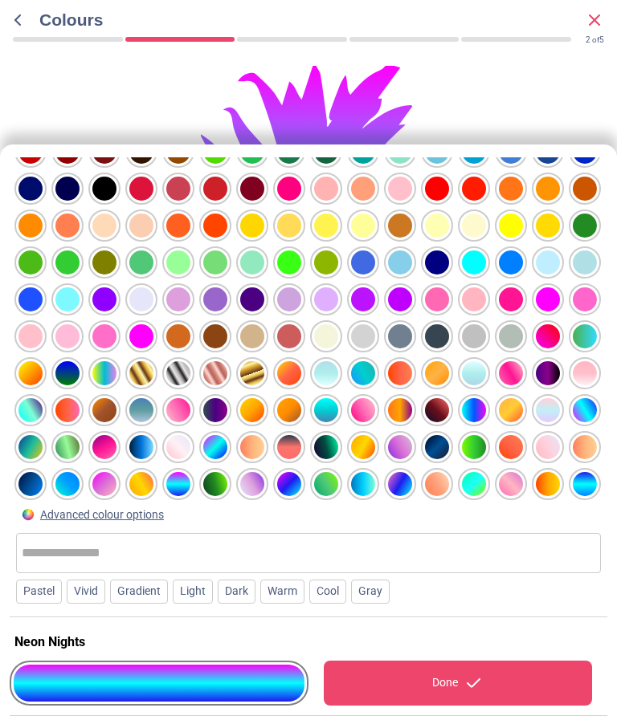
click at [440, 688] on div "Done" at bounding box center [458, 683] width 269 height 45
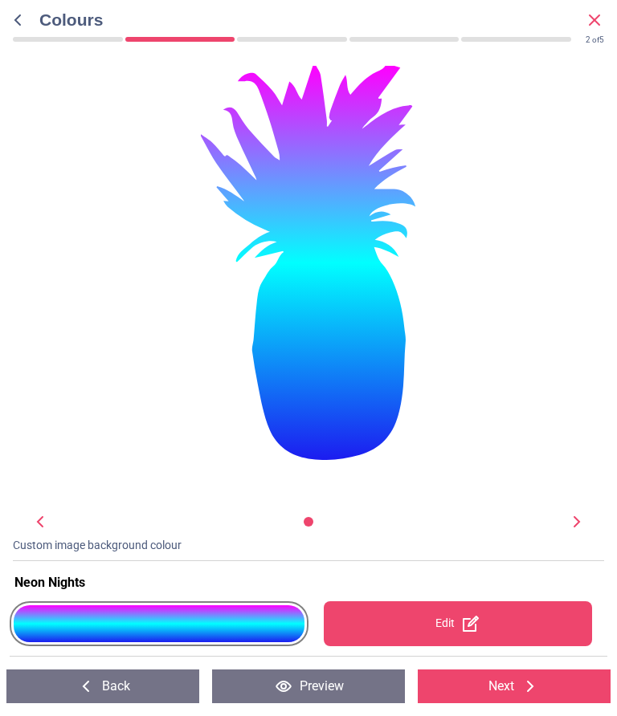
click at [274, 624] on div at bounding box center [159, 623] width 291 height 37
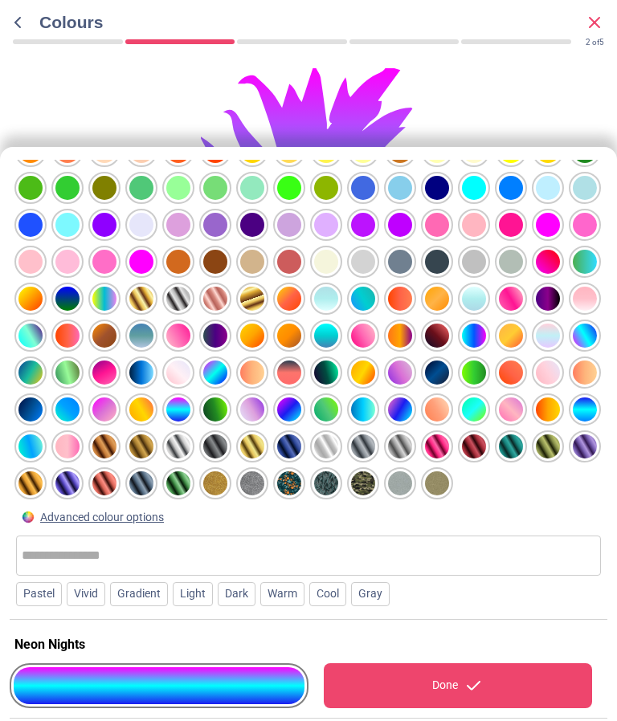
scroll to position [140, 0]
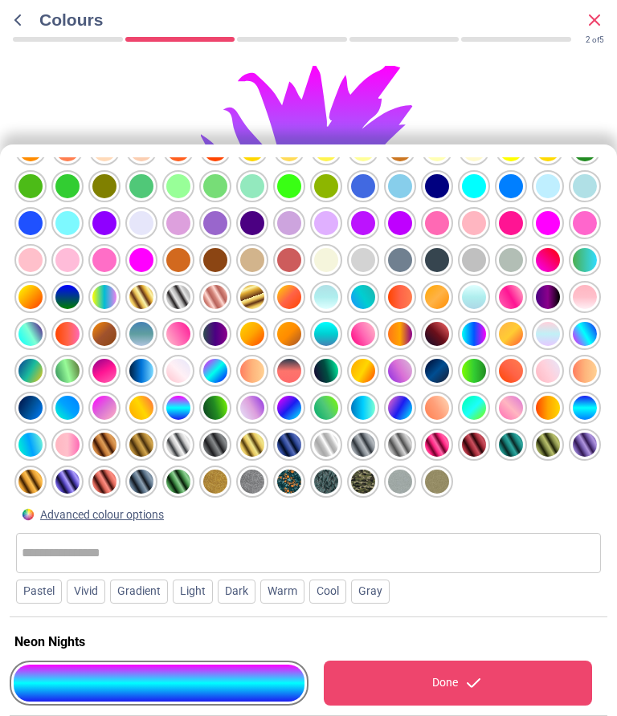
click at [43, 51] on div at bounding box center [30, 38] width 24 height 24
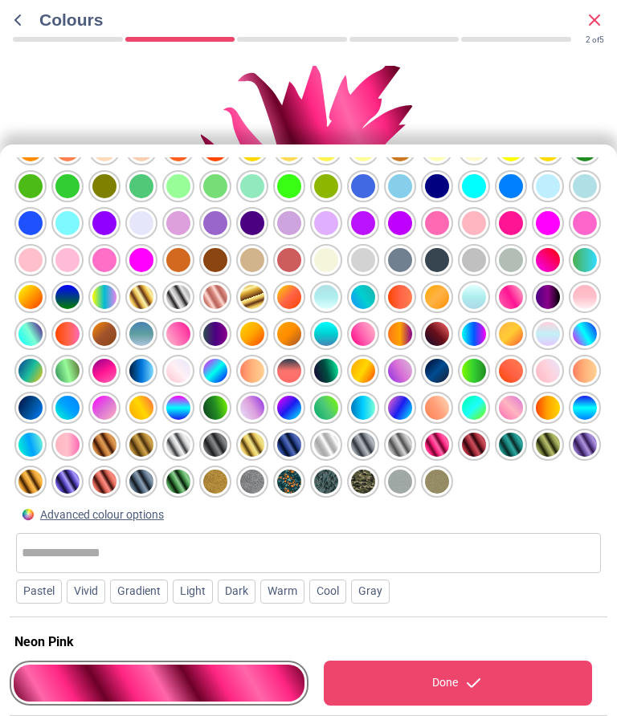
click at [435, 683] on div "Done" at bounding box center [458, 683] width 269 height 45
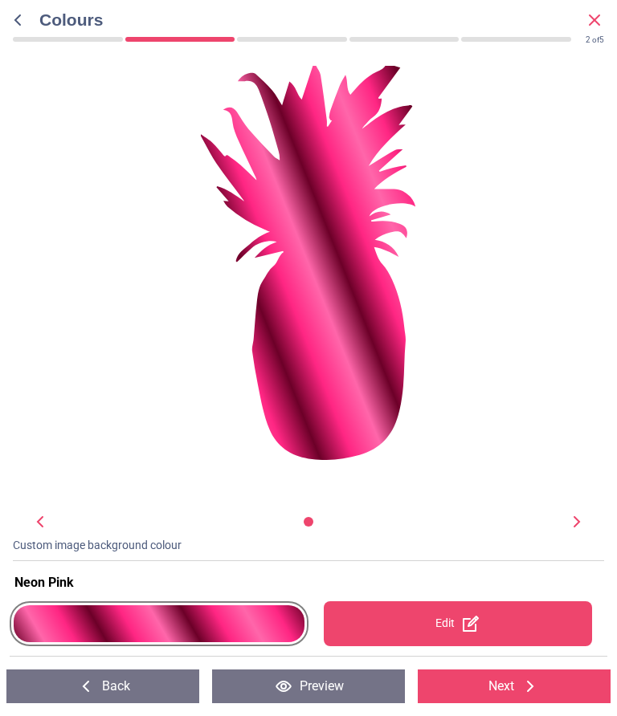
click at [270, 627] on div at bounding box center [159, 623] width 291 height 37
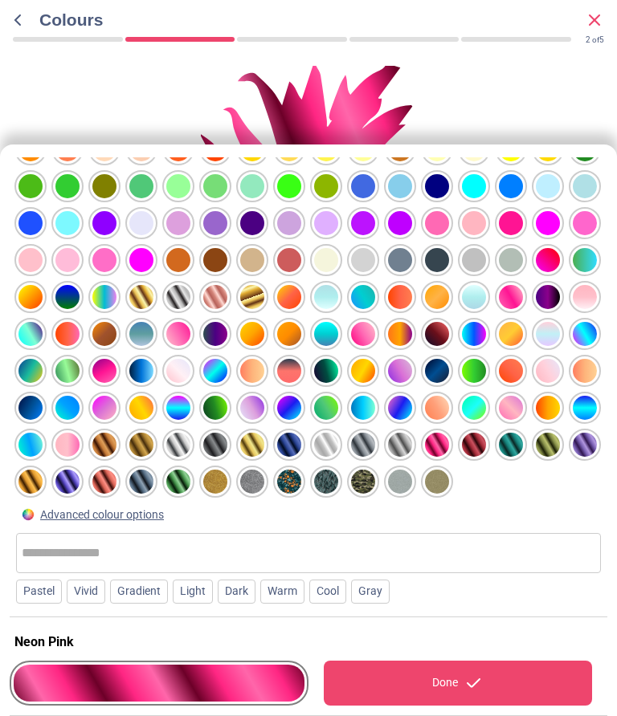
click at [474, 543] on input "text" at bounding box center [308, 553] width 573 height 32
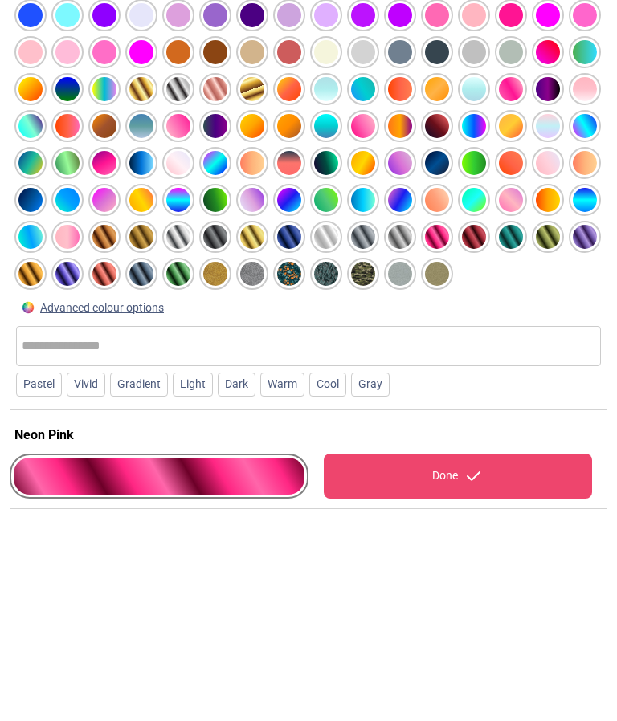
click at [163, 512] on div "Advanced colour options" at bounding box center [102, 520] width 124 height 16
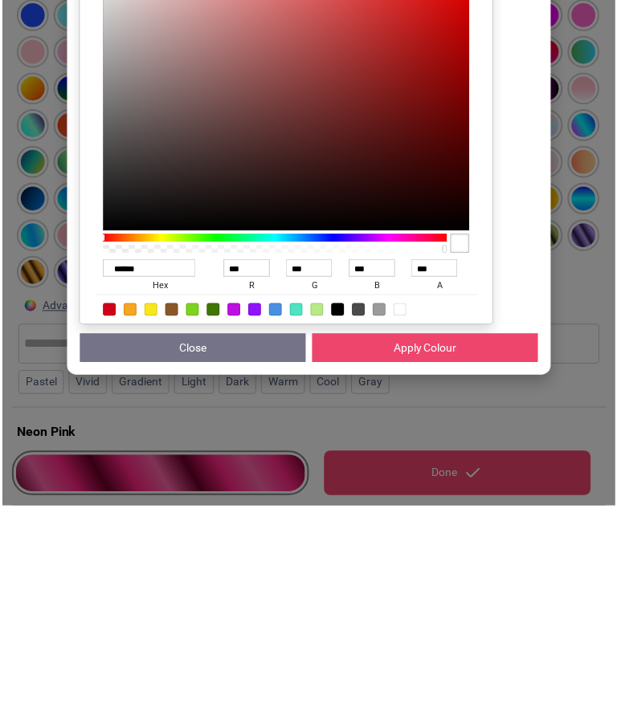
scroll to position [136, 0]
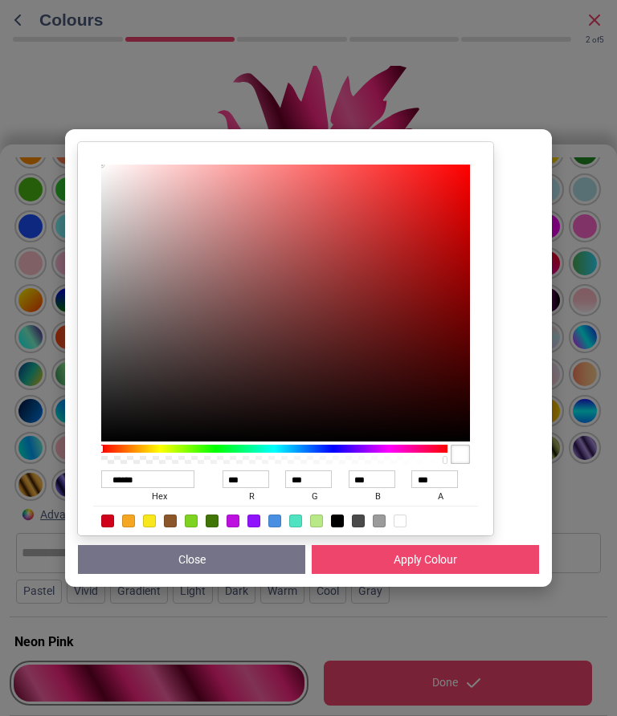
click at [257, 574] on button "Close" at bounding box center [191, 559] width 227 height 29
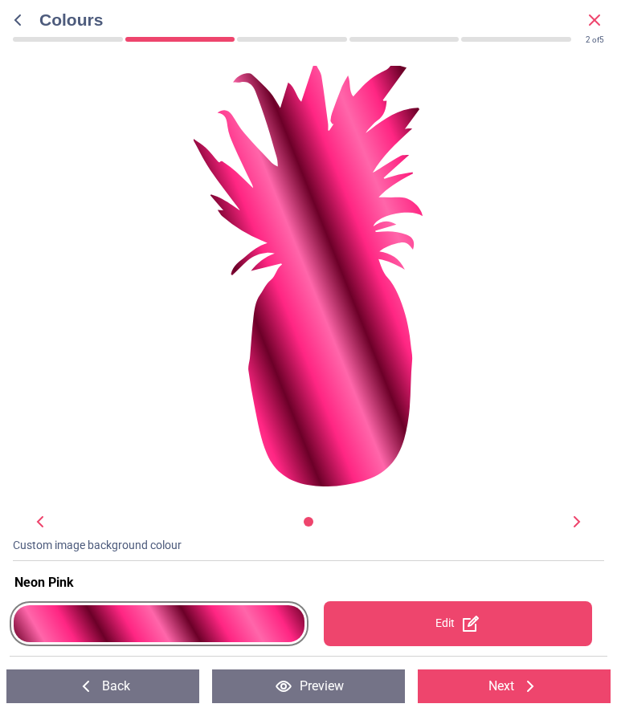
click at [268, 625] on div at bounding box center [159, 623] width 291 height 37
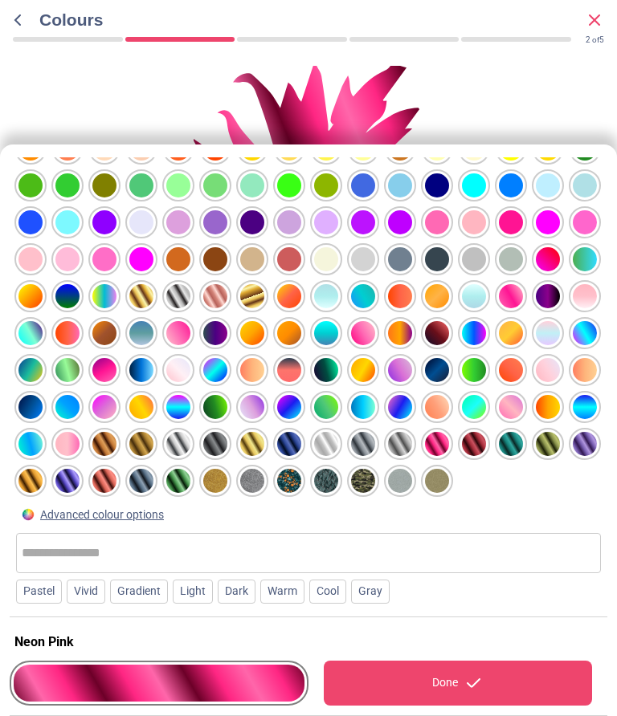
scroll to position [140, 0]
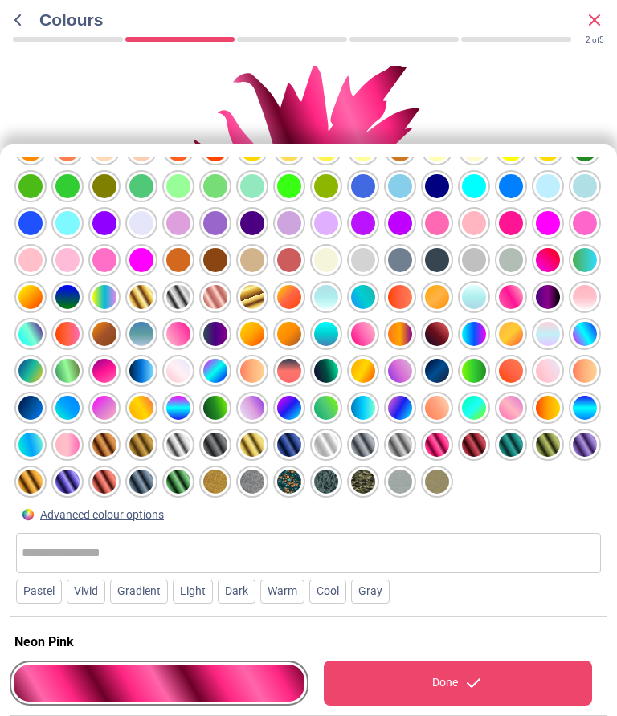
click at [43, 51] on div at bounding box center [30, 38] width 24 height 24
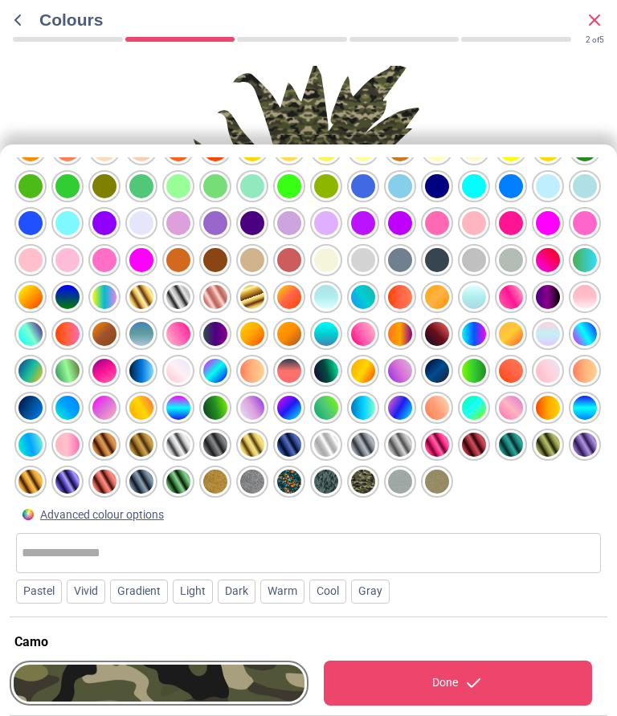
click at [43, 51] on div at bounding box center [30, 38] width 24 height 24
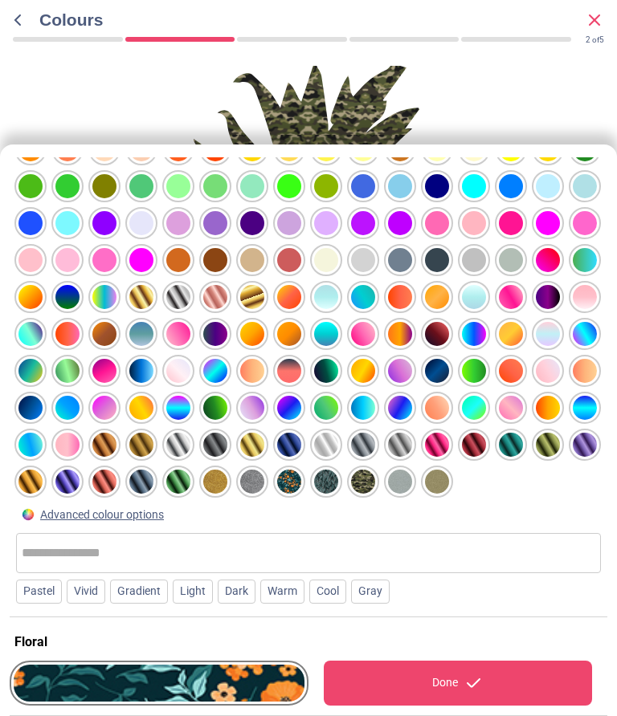
click at [419, 679] on div "Done" at bounding box center [458, 683] width 269 height 45
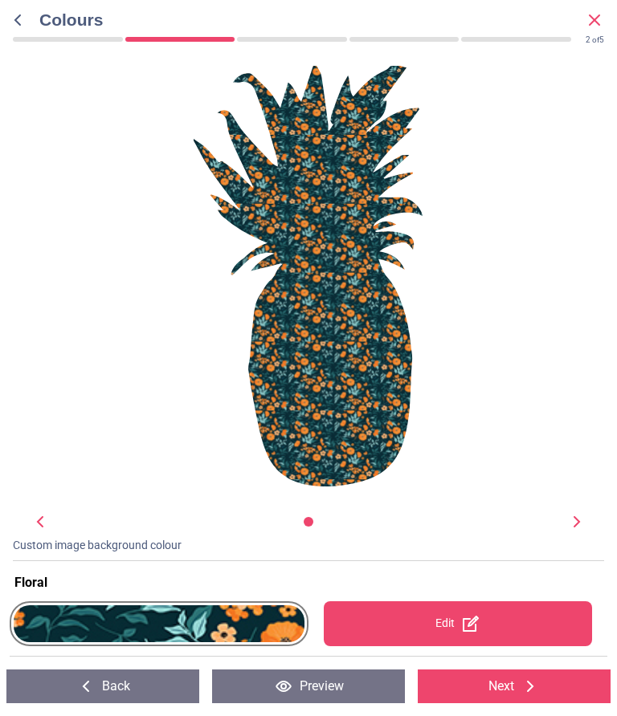
click at [276, 633] on div at bounding box center [159, 623] width 291 height 37
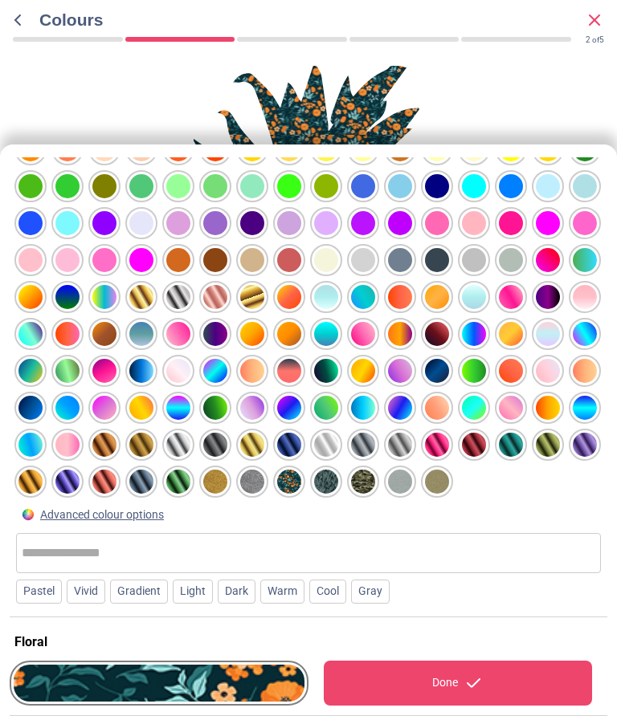
click at [43, 51] on div at bounding box center [30, 38] width 24 height 24
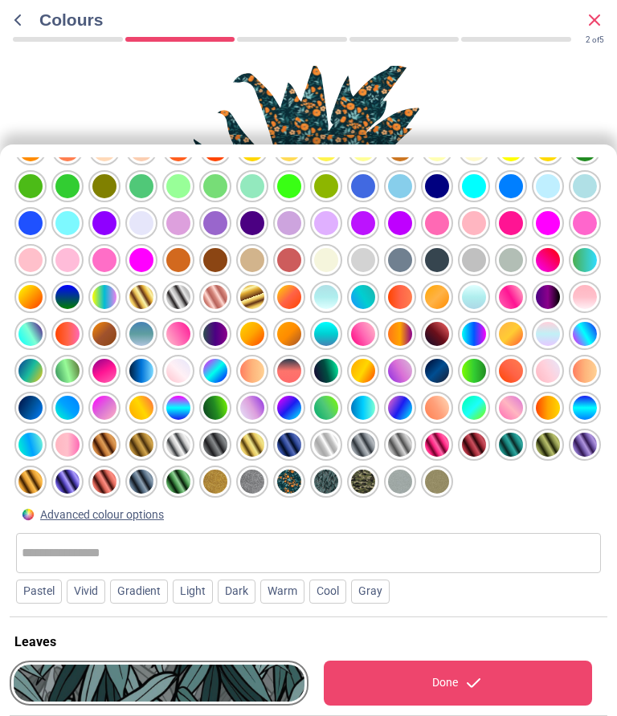
click at [421, 689] on div "Done" at bounding box center [458, 683] width 269 height 45
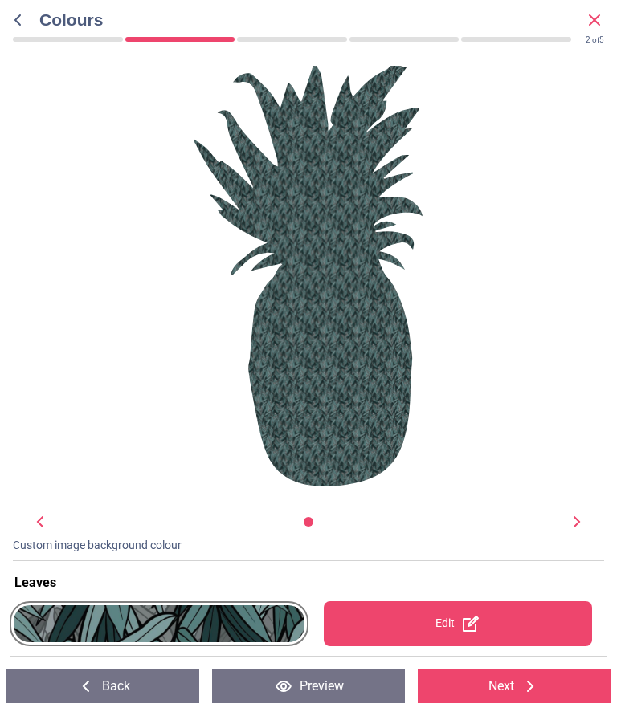
click at [272, 621] on div at bounding box center [159, 623] width 291 height 37
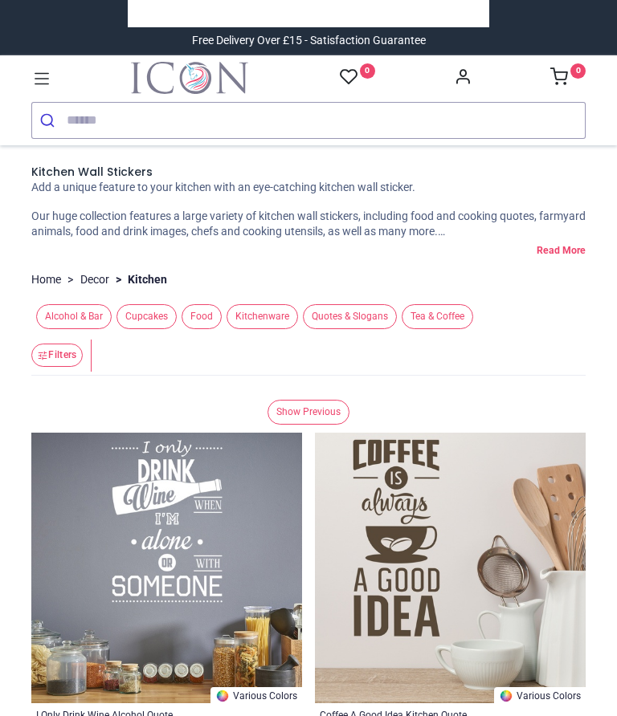
click at [291, 329] on span "Kitchenware" at bounding box center [261, 316] width 71 height 25
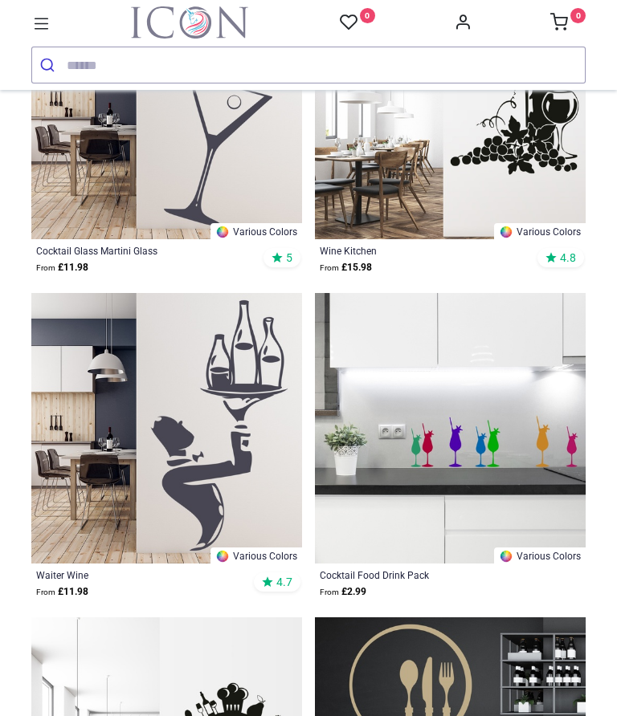
scroll to position [377, 0]
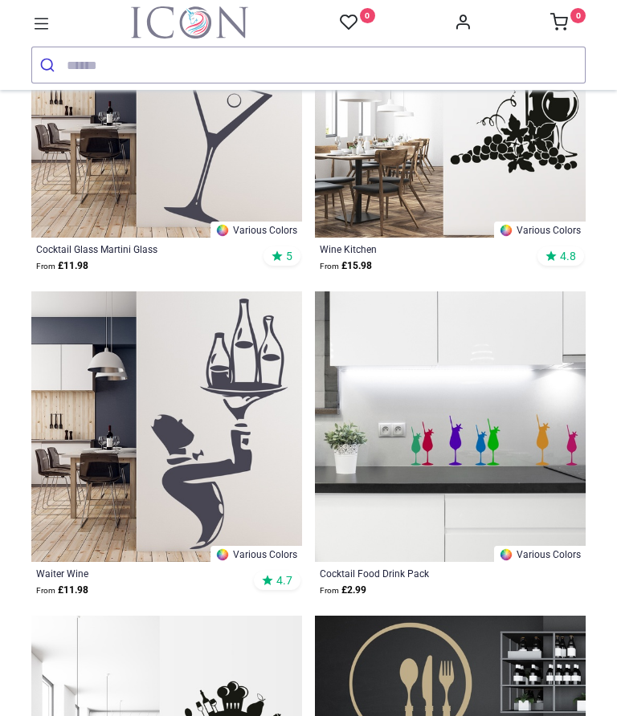
click at [503, 495] on img at bounding box center [450, 426] width 271 height 271
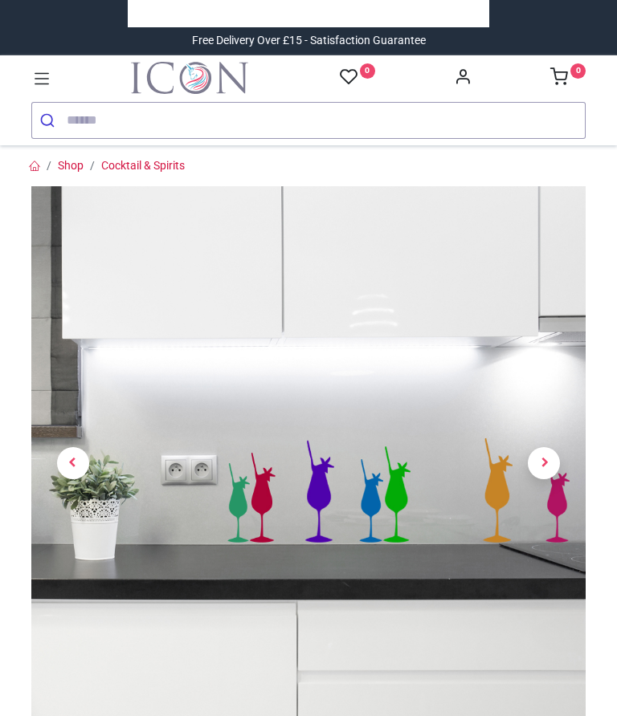
click at [547, 447] on span "Next" at bounding box center [543, 463] width 32 height 32
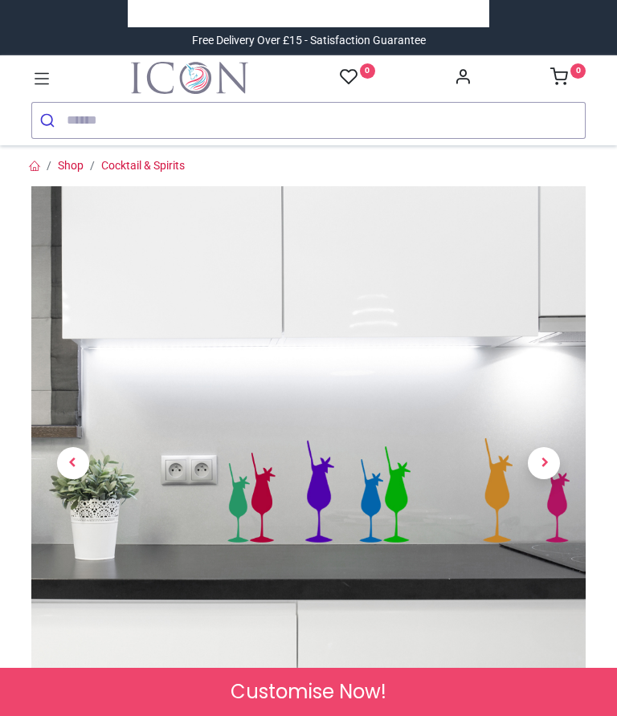
click at [545, 462] on span "Next" at bounding box center [543, 463] width 32 height 32
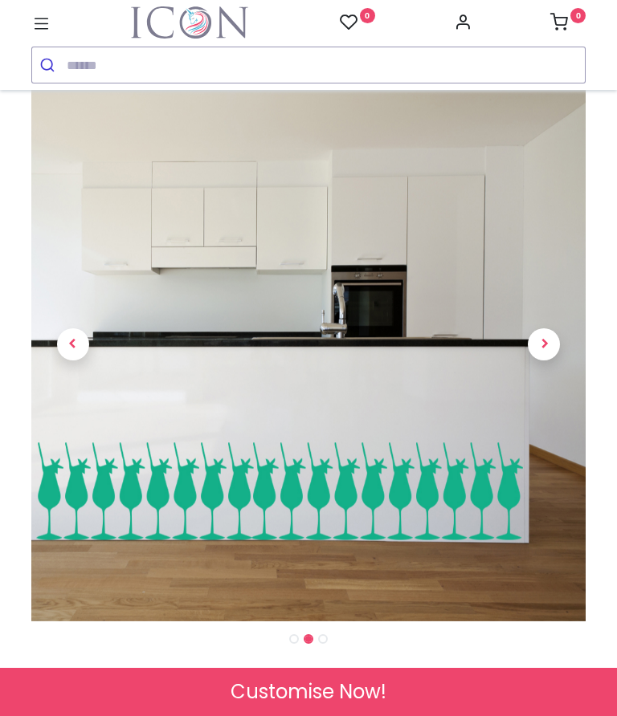
scroll to position [64, 0]
click at [544, 353] on span "Next" at bounding box center [543, 344] width 32 height 32
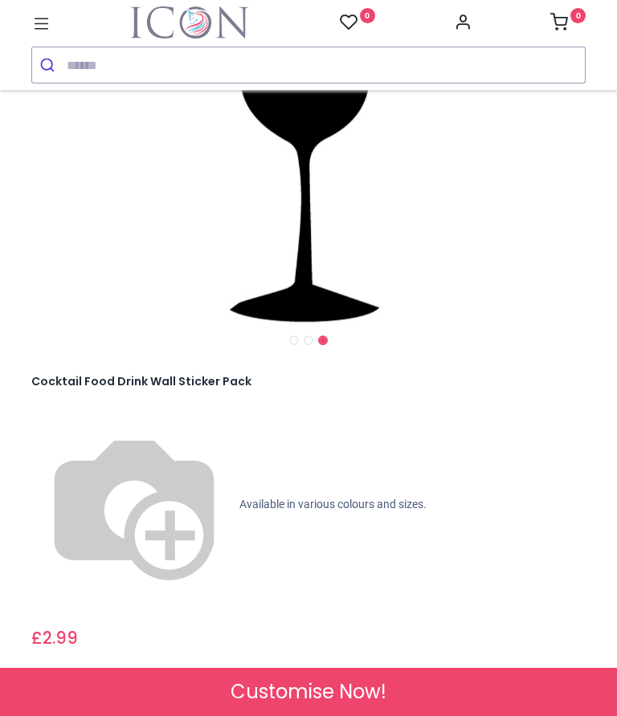
scroll to position [363, 0]
click at [534, 703] on div "Check Sizes & Prices" at bounding box center [308, 716] width 554 height 26
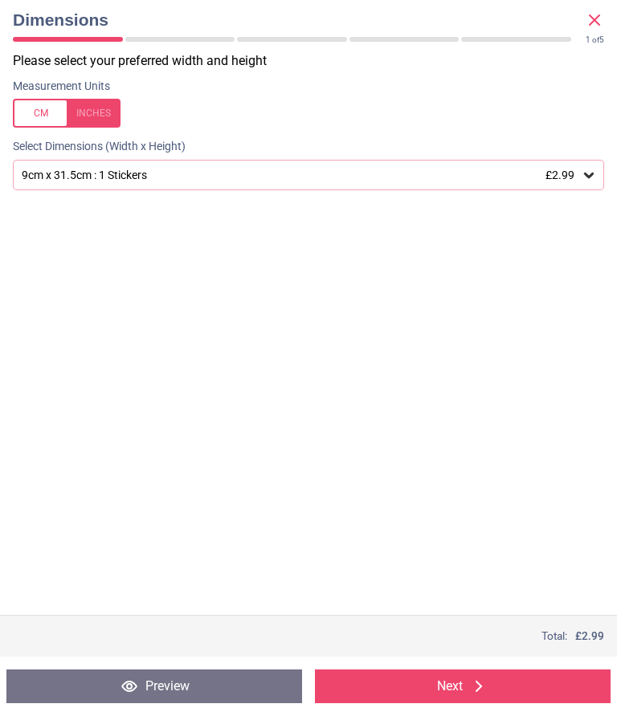
click at [586, 177] on icon at bounding box center [588, 175] width 16 height 16
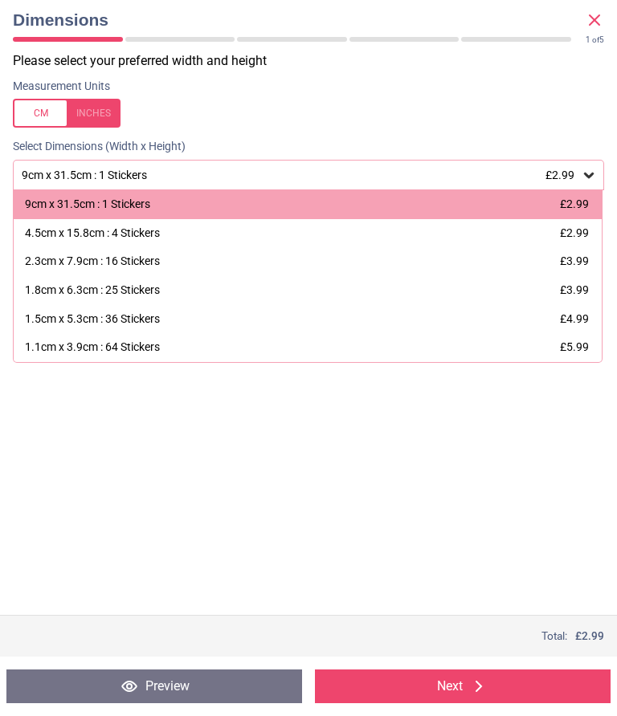
click at [515, 450] on div "Please select your preferred width and height Measurement Units Select Dimensio…" at bounding box center [308, 333] width 617 height 563
click at [448, 690] on button "Next" at bounding box center [462, 687] width 295 height 34
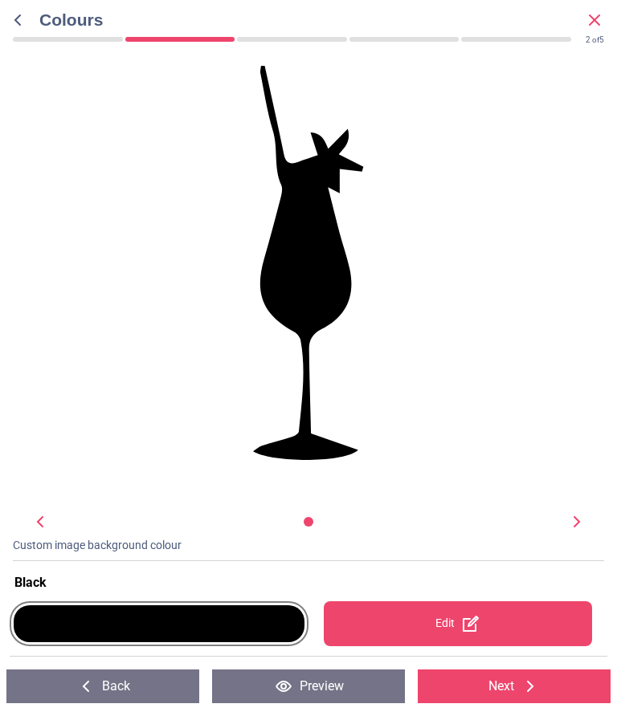
click at [275, 622] on div at bounding box center [159, 623] width 291 height 37
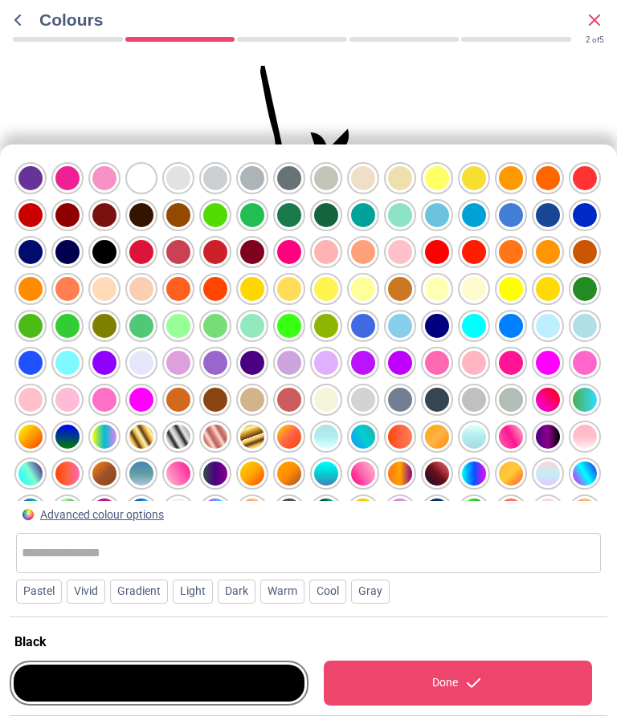
click at [43, 190] on div at bounding box center [30, 178] width 24 height 24
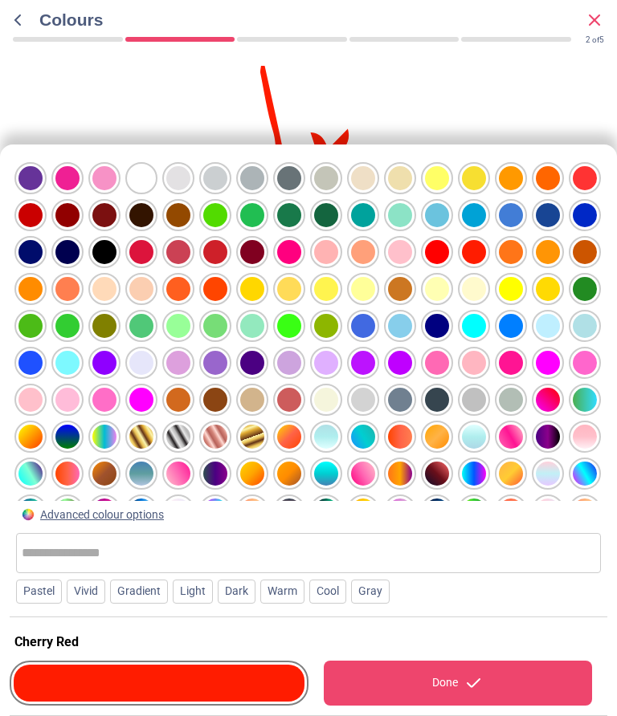
click at [440, 684] on div "Done" at bounding box center [458, 683] width 269 height 45
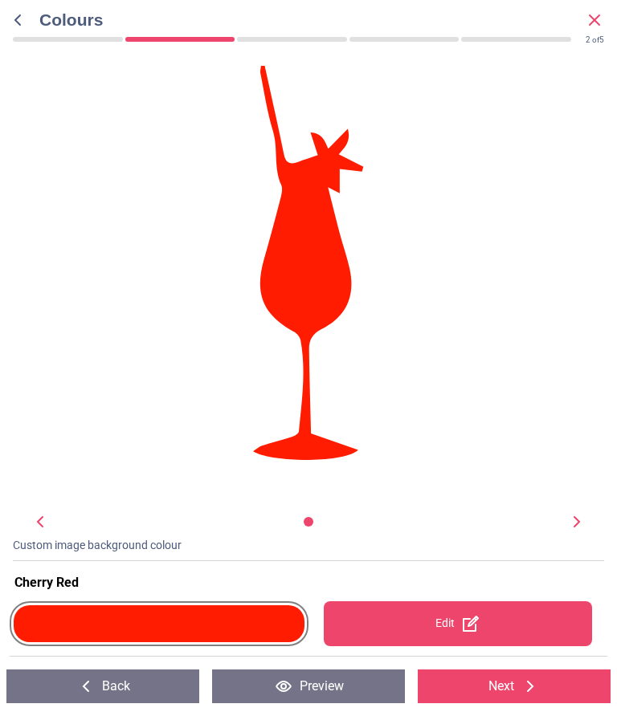
click at [207, 625] on div at bounding box center [159, 623] width 291 height 37
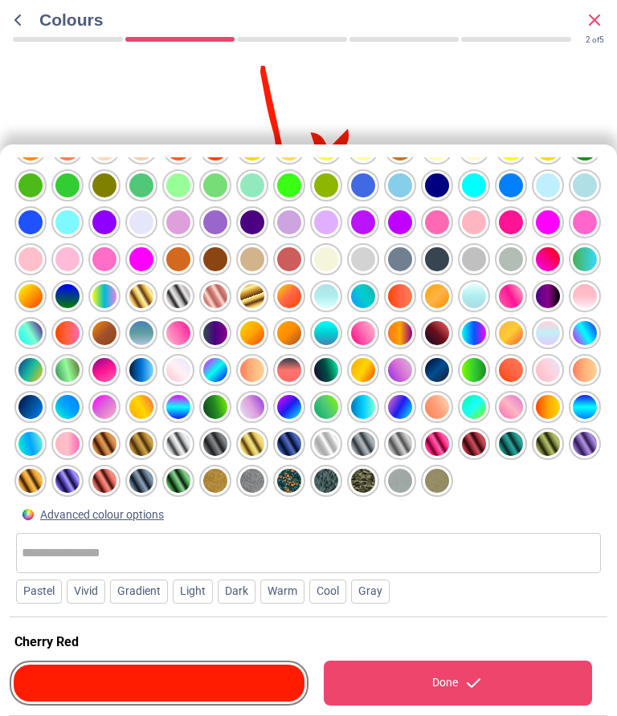
scroll to position [140, 0]
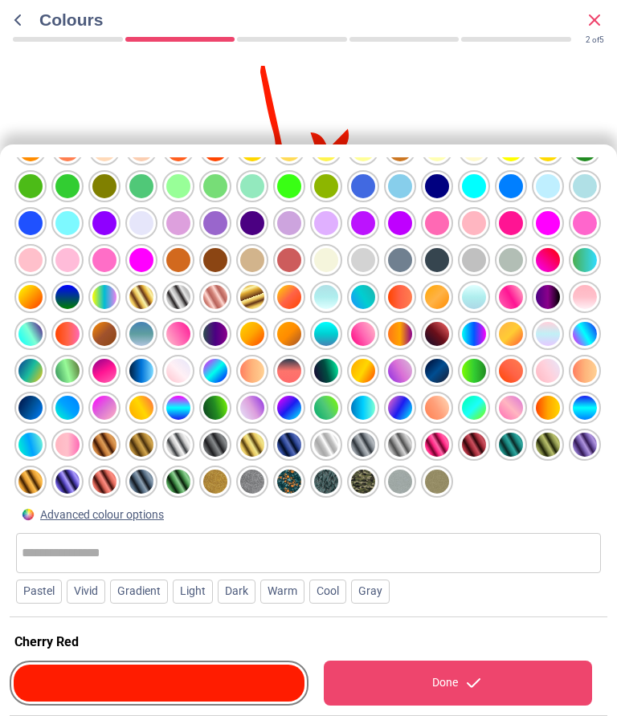
click at [43, 51] on div at bounding box center [30, 38] width 24 height 24
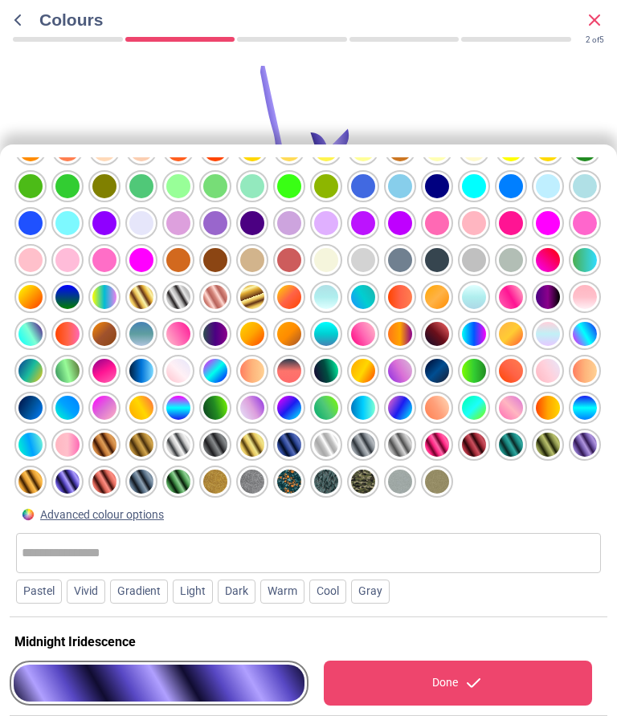
click at [420, 674] on div "Done" at bounding box center [458, 683] width 269 height 45
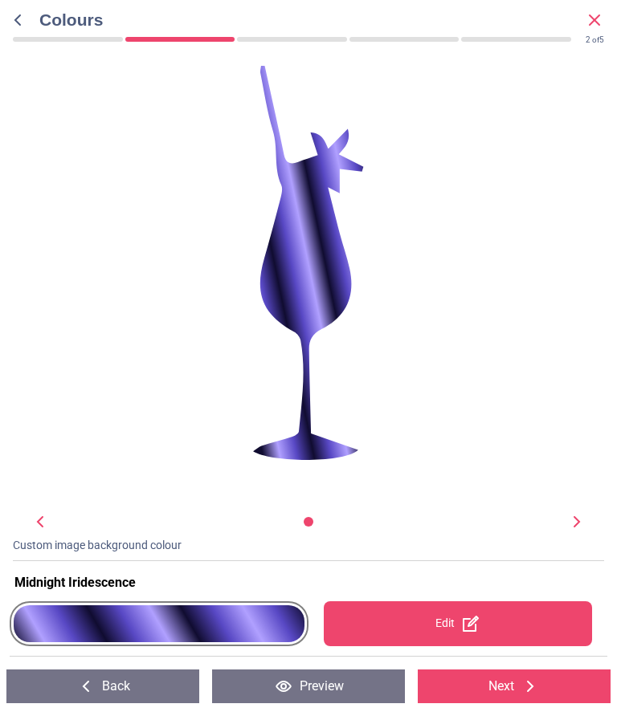
click at [271, 630] on div at bounding box center [159, 623] width 291 height 37
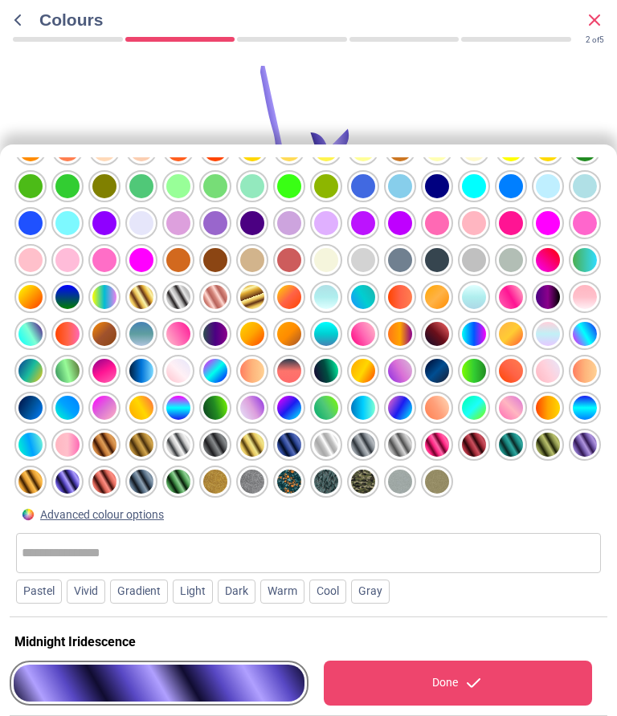
click at [43, 51] on div at bounding box center [30, 38] width 24 height 24
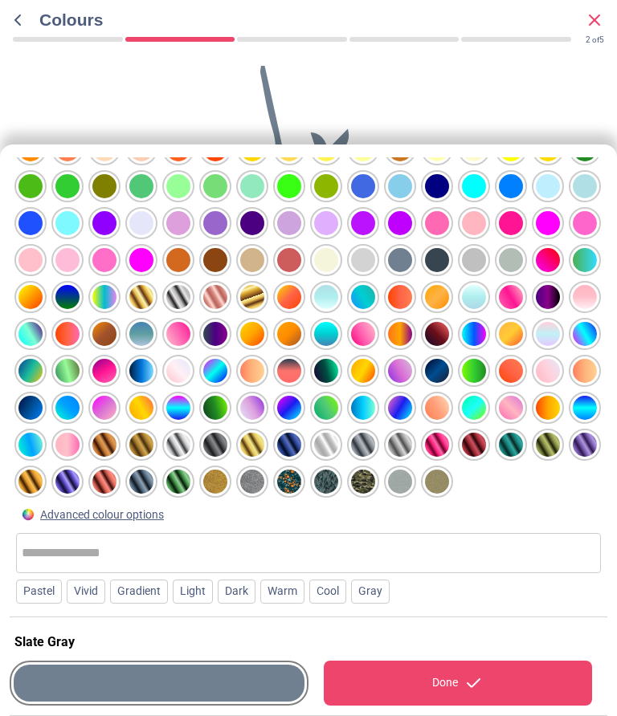
click at [43, 51] on div at bounding box center [30, 38] width 24 height 24
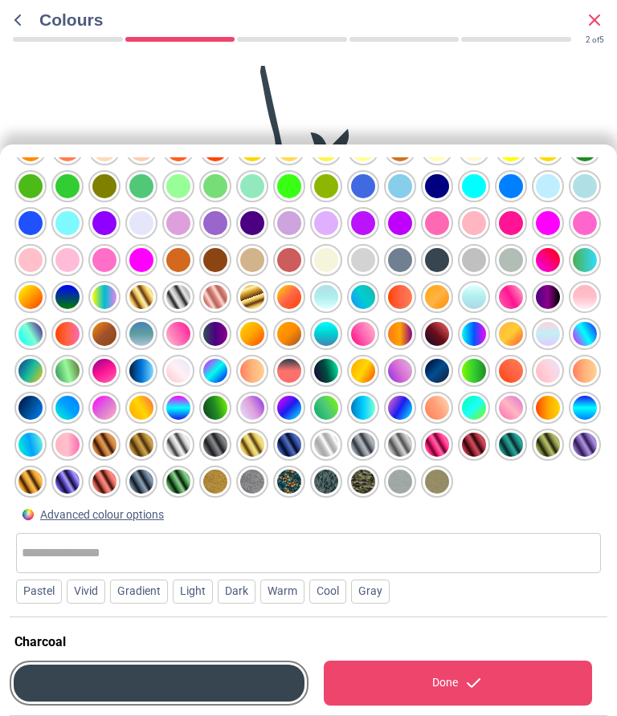
click at [402, 689] on div "Done" at bounding box center [458, 683] width 269 height 45
